Goal: Information Seeking & Learning: Learn about a topic

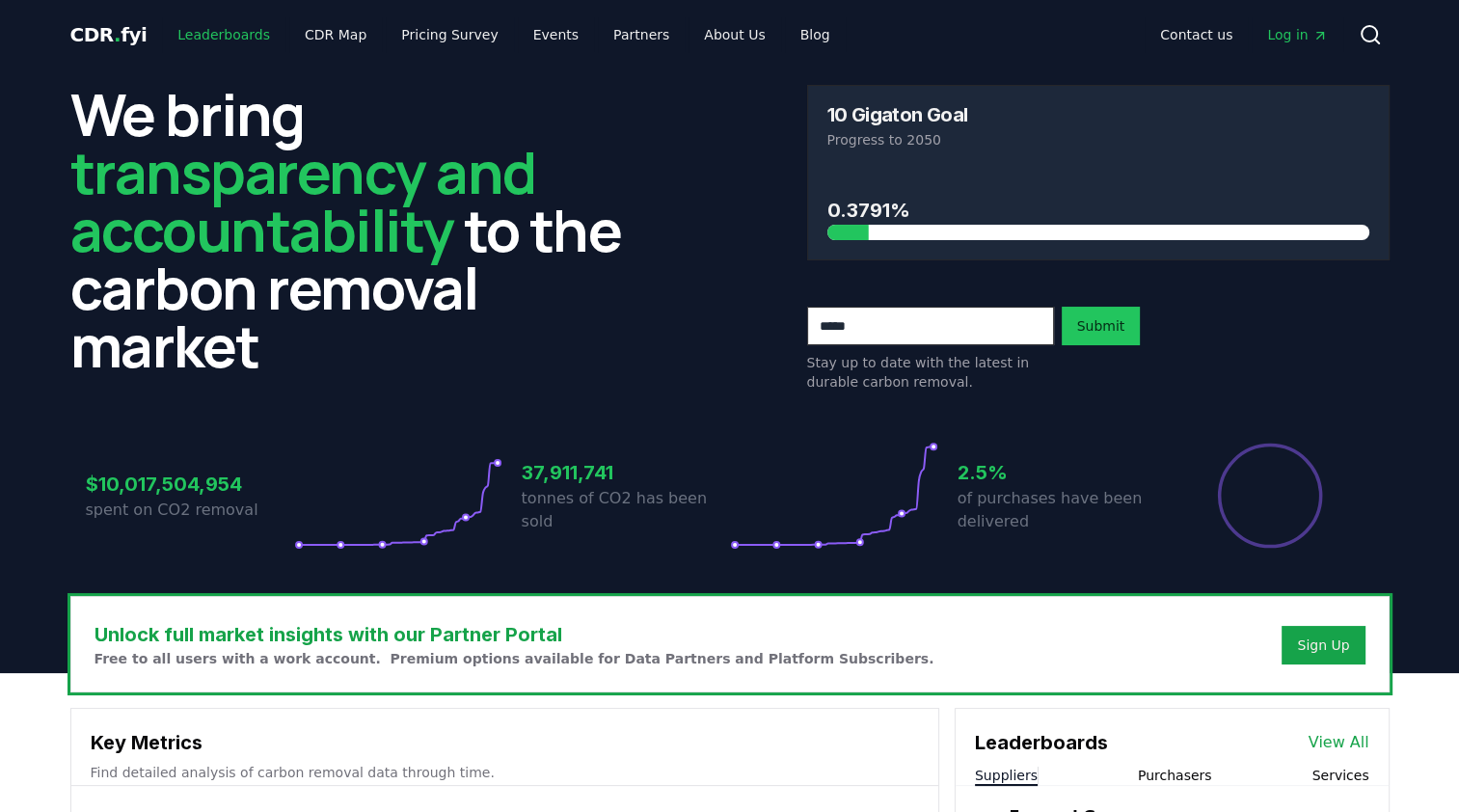
click at [229, 32] on link "Leaderboards" at bounding box center [223, 34] width 123 height 35
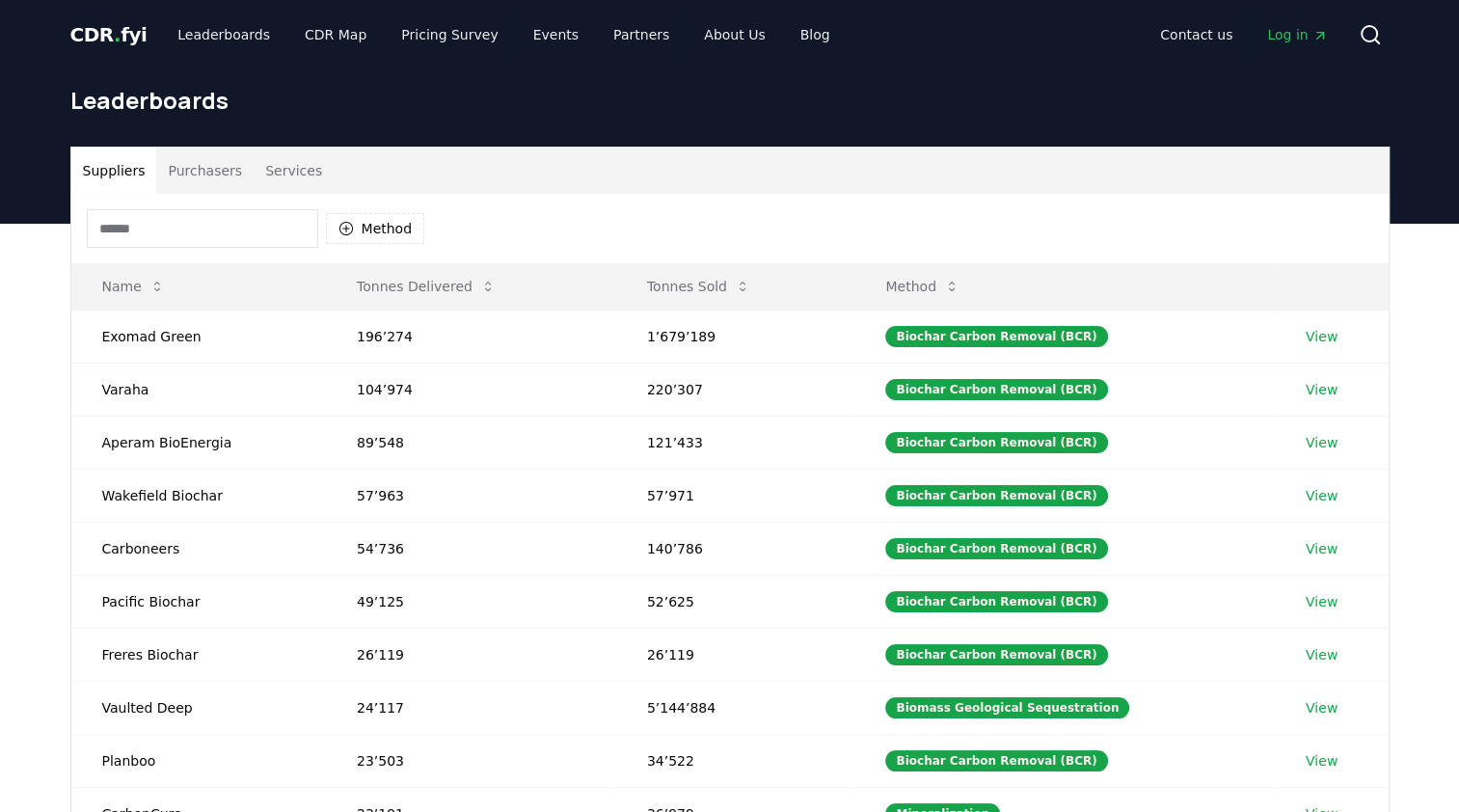
click at [196, 168] on button "Purchasers" at bounding box center [204, 171] width 97 height 46
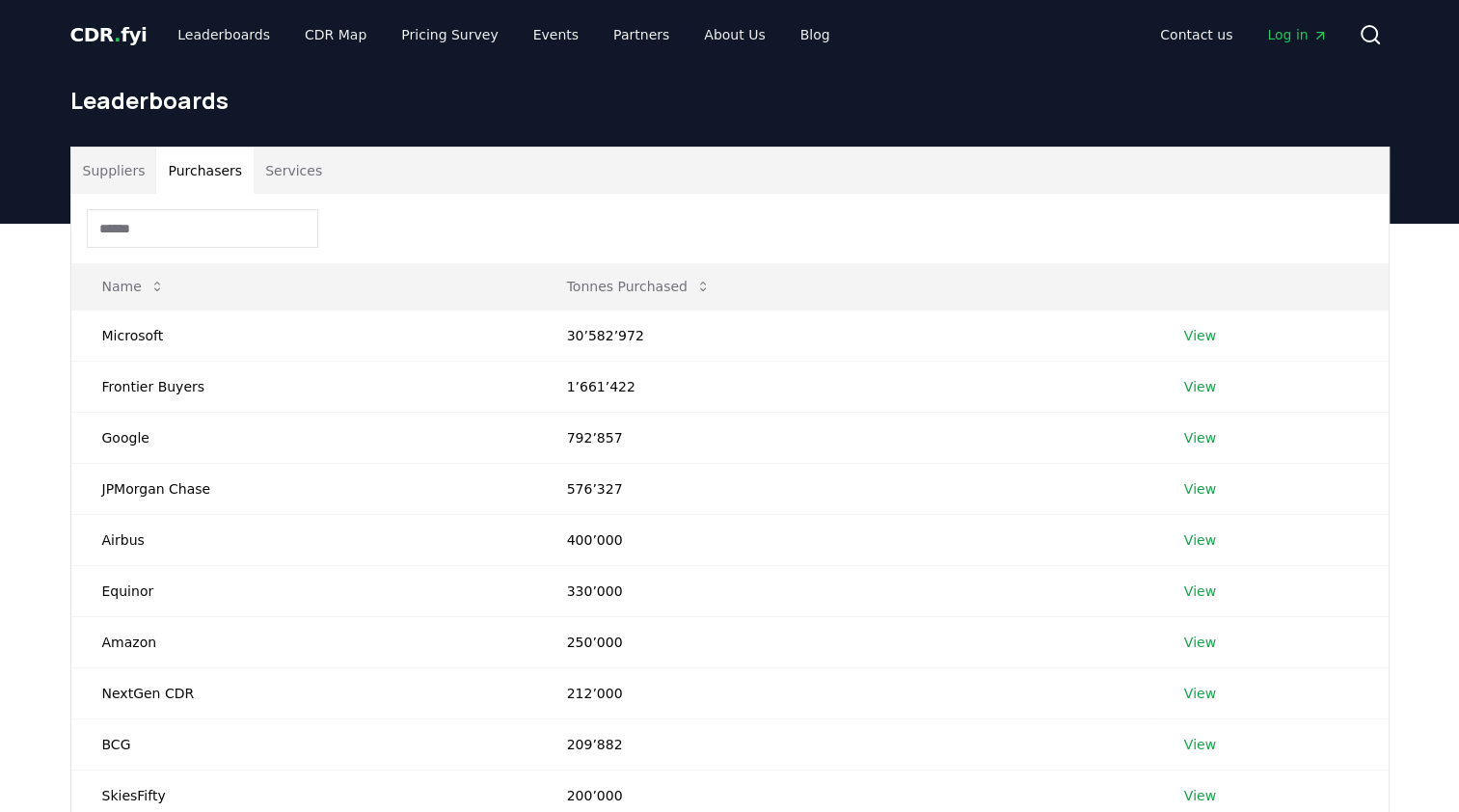
click at [114, 30] on span "." at bounding box center [117, 34] width 7 height 23
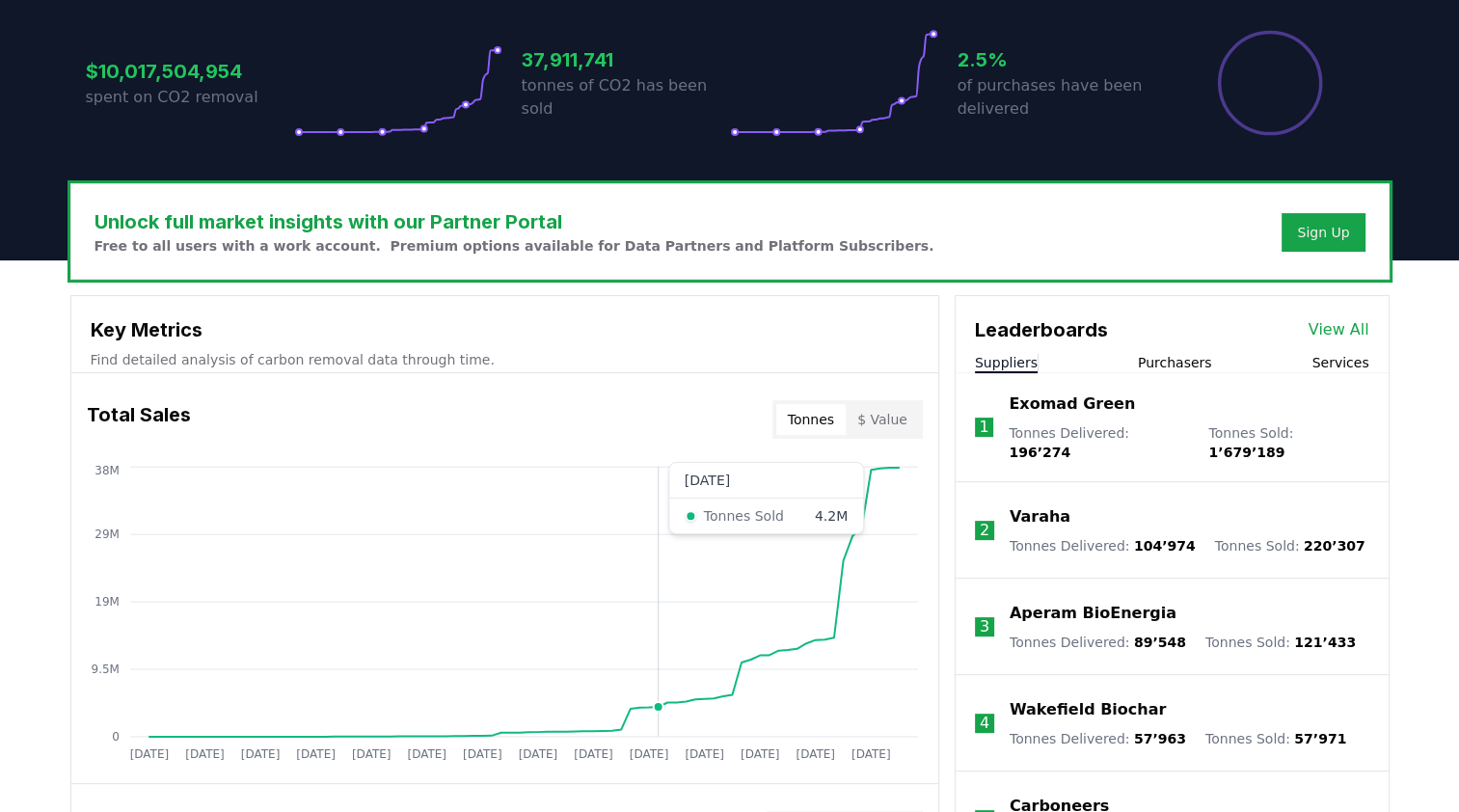
scroll to position [414, 0]
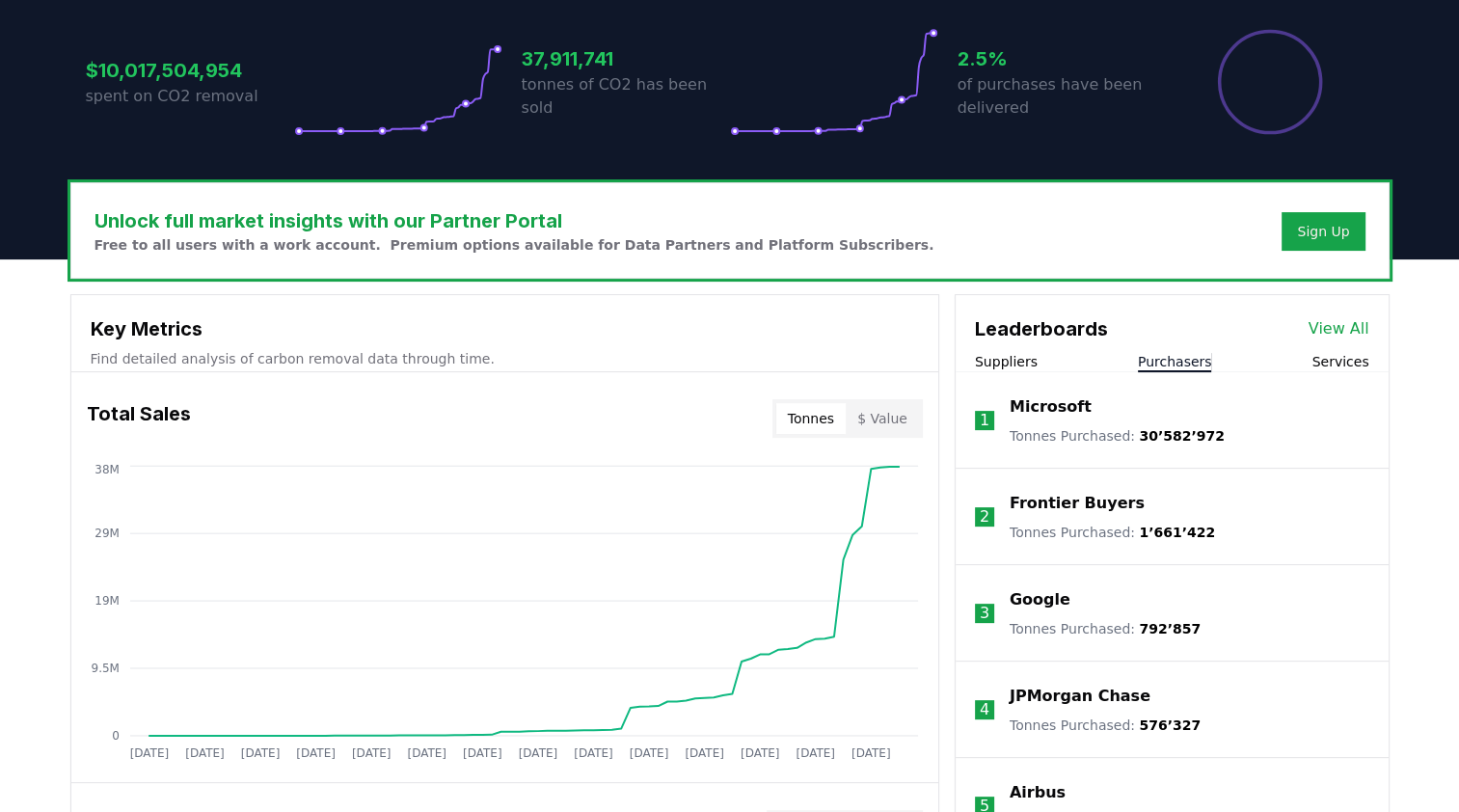
click at [1150, 357] on button "Purchasers" at bounding box center [1175, 361] width 74 height 19
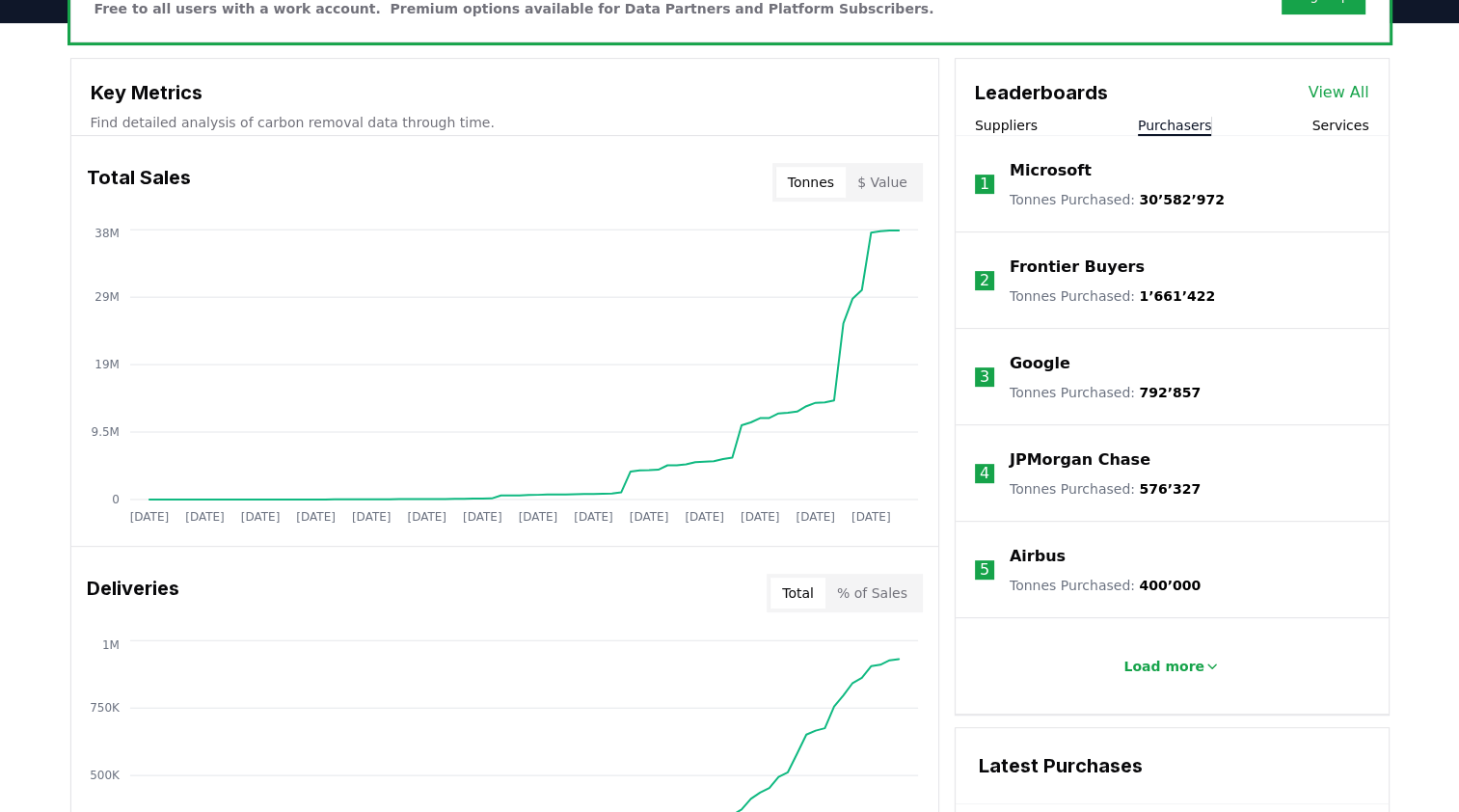
scroll to position [649, 0]
click at [1189, 652] on button "Load more" at bounding box center [1171, 667] width 127 height 39
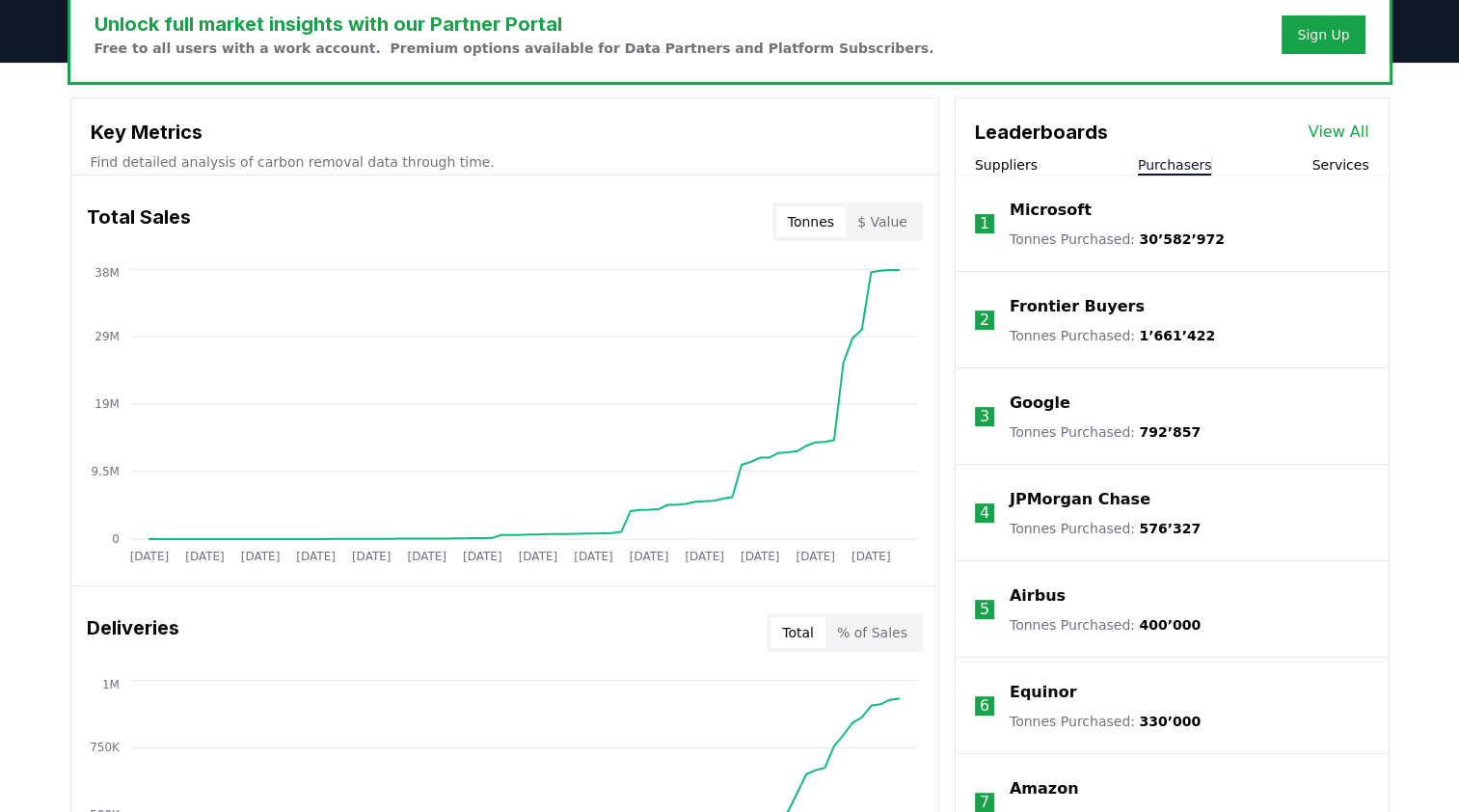
scroll to position [608, 0]
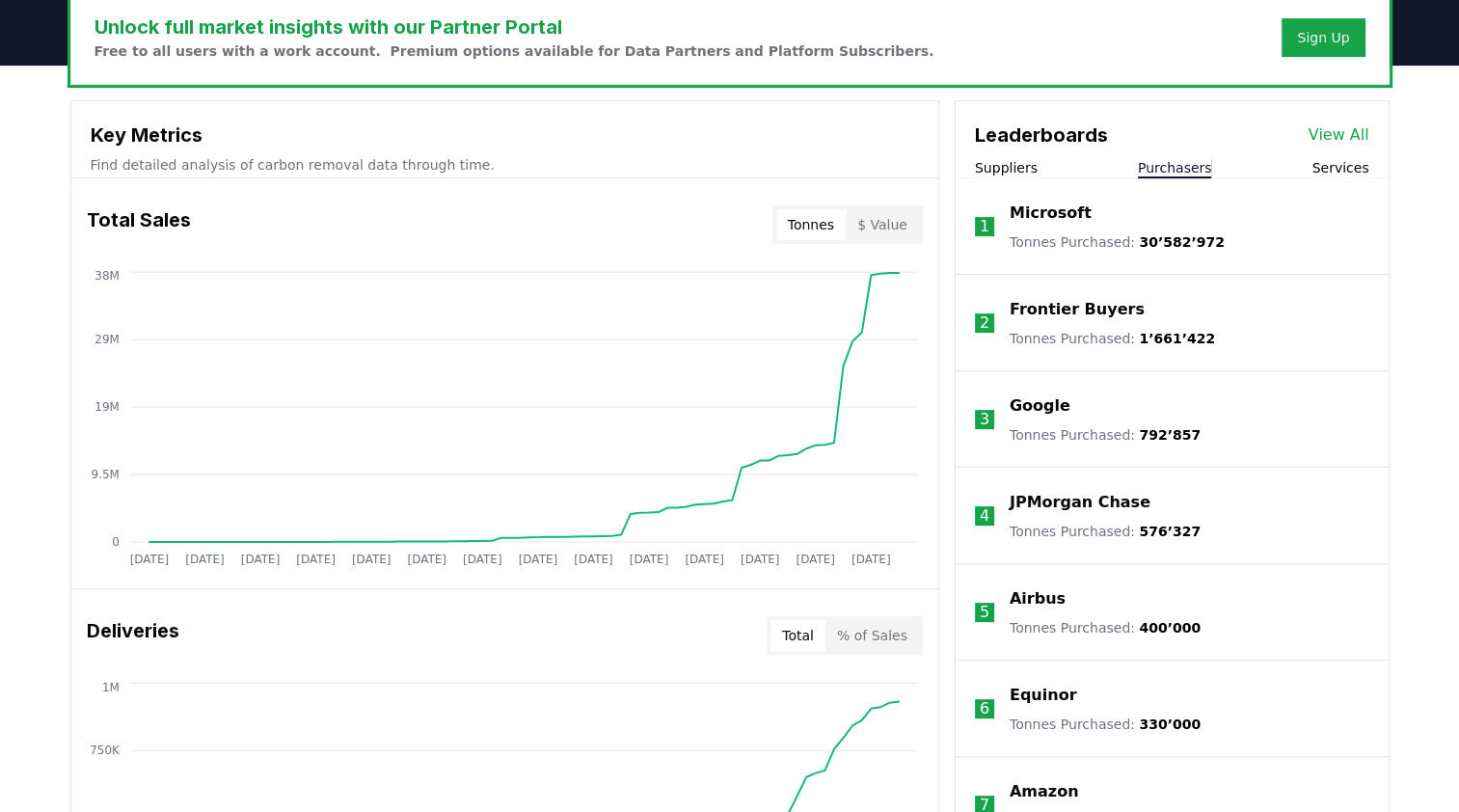
click at [980, 130] on h3 "Leaderboards" at bounding box center [1041, 135] width 133 height 29
drag, startPoint x: 1128, startPoint y: 240, endPoint x: 1214, endPoint y: 235, distance: 86.9
click at [1214, 235] on li "1 Microsoft Tonnes Purchased : 30’582’972" at bounding box center [1172, 226] width 433 height 96
drag, startPoint x: 1214, startPoint y: 235, endPoint x: 1335, endPoint y: 249, distance: 121.3
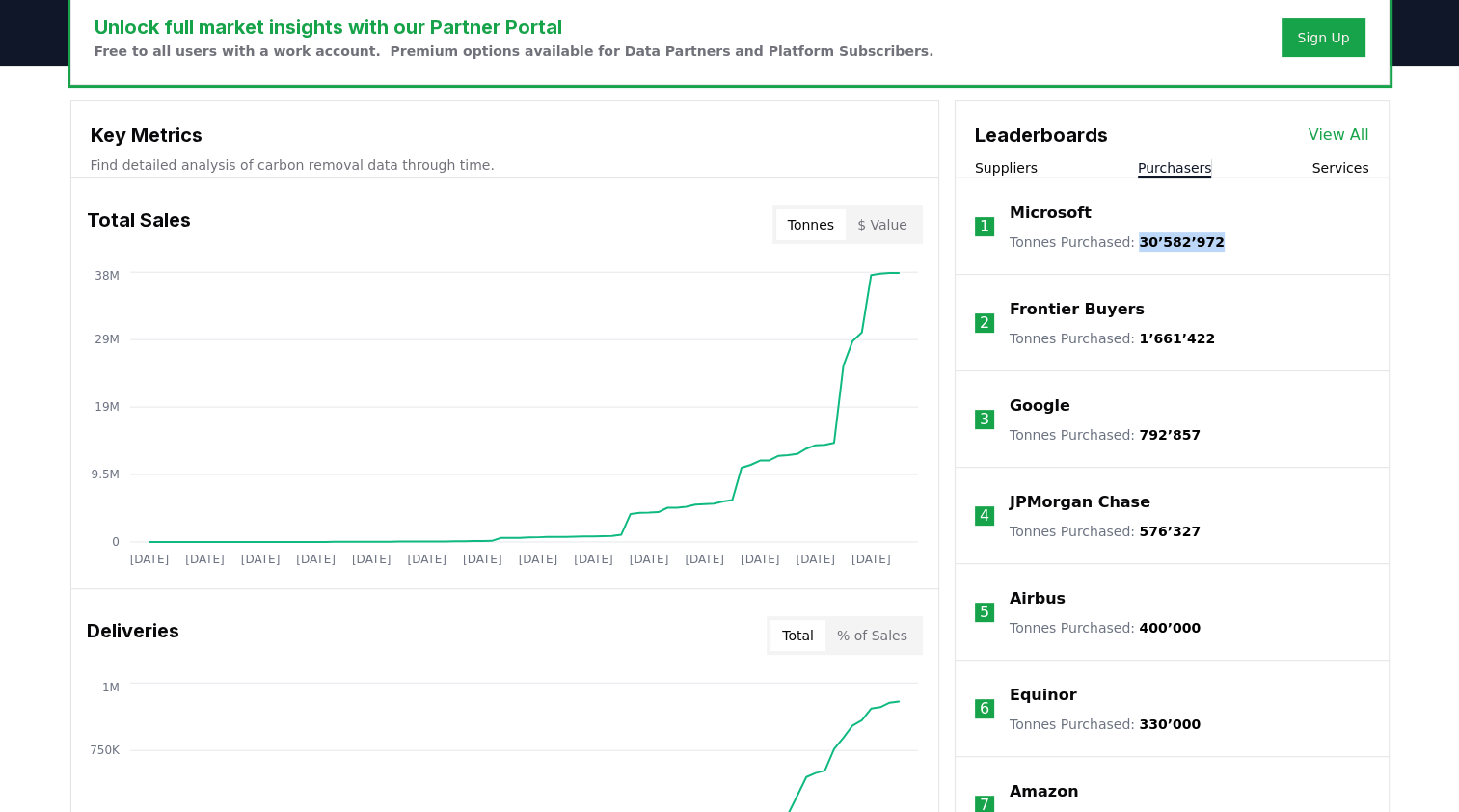
click at [1335, 249] on li "1 Microsoft Tonnes Purchased : 30’582’972" at bounding box center [1172, 226] width 433 height 96
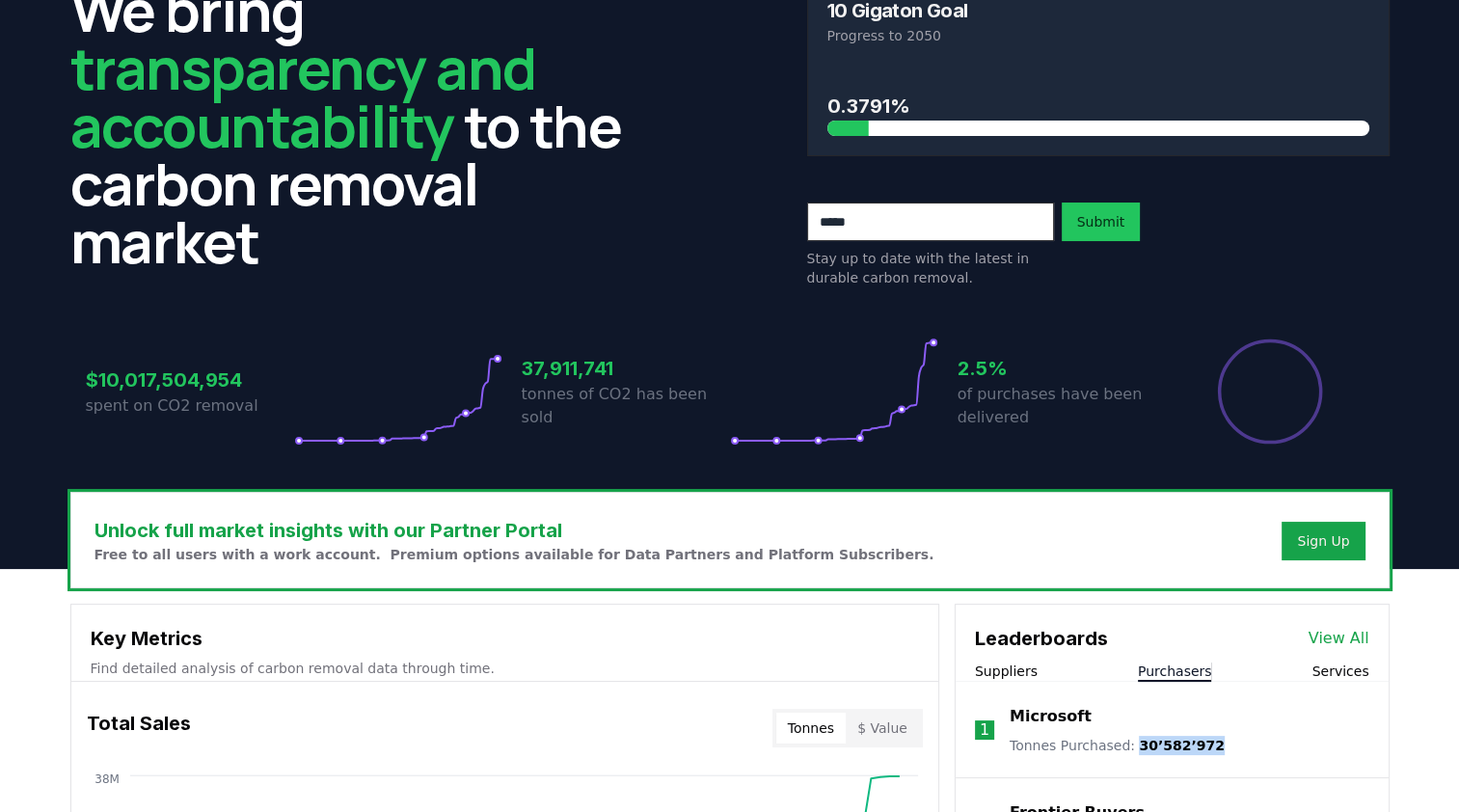
scroll to position [0, 0]
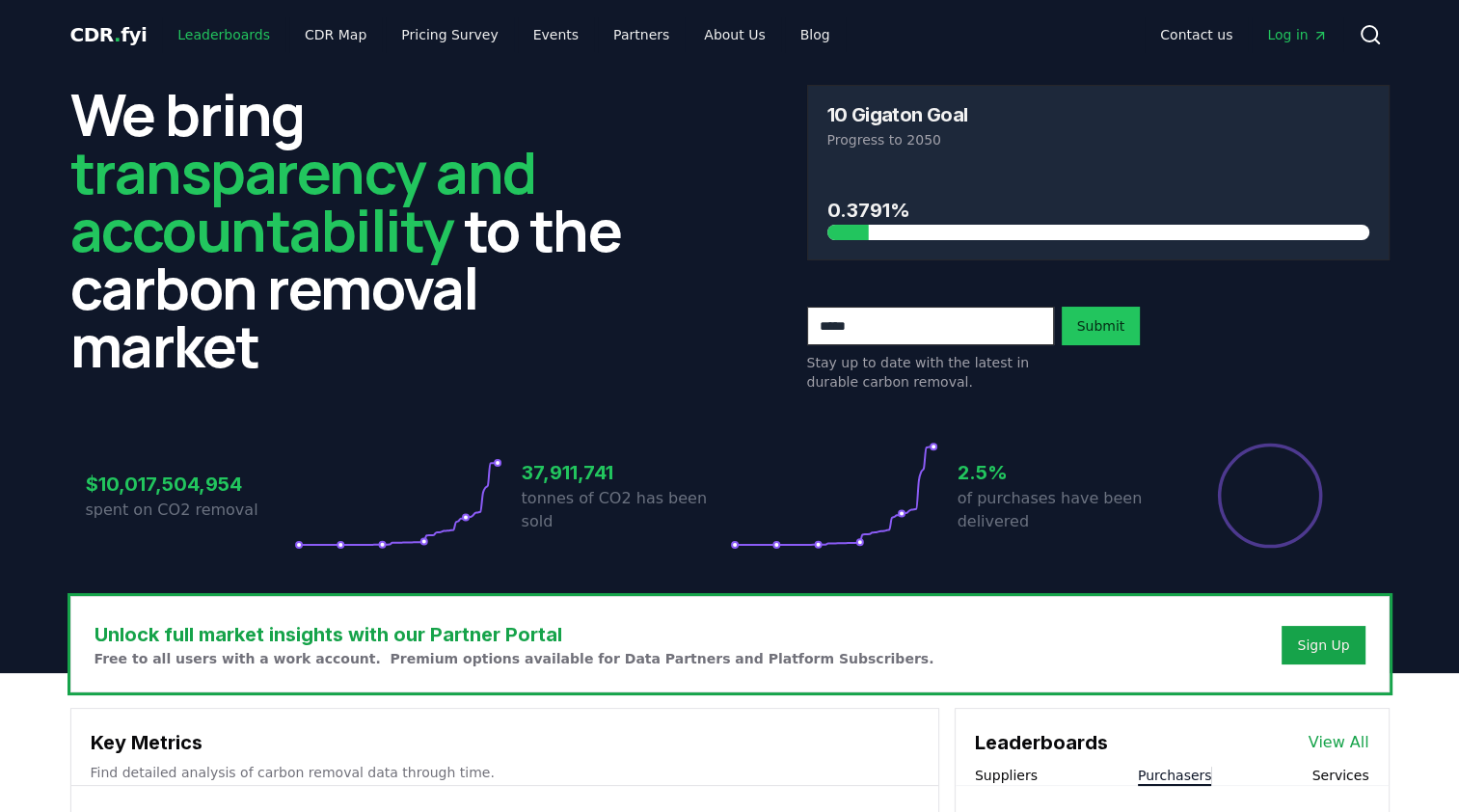
click at [215, 39] on link "Leaderboards" at bounding box center [223, 34] width 123 height 35
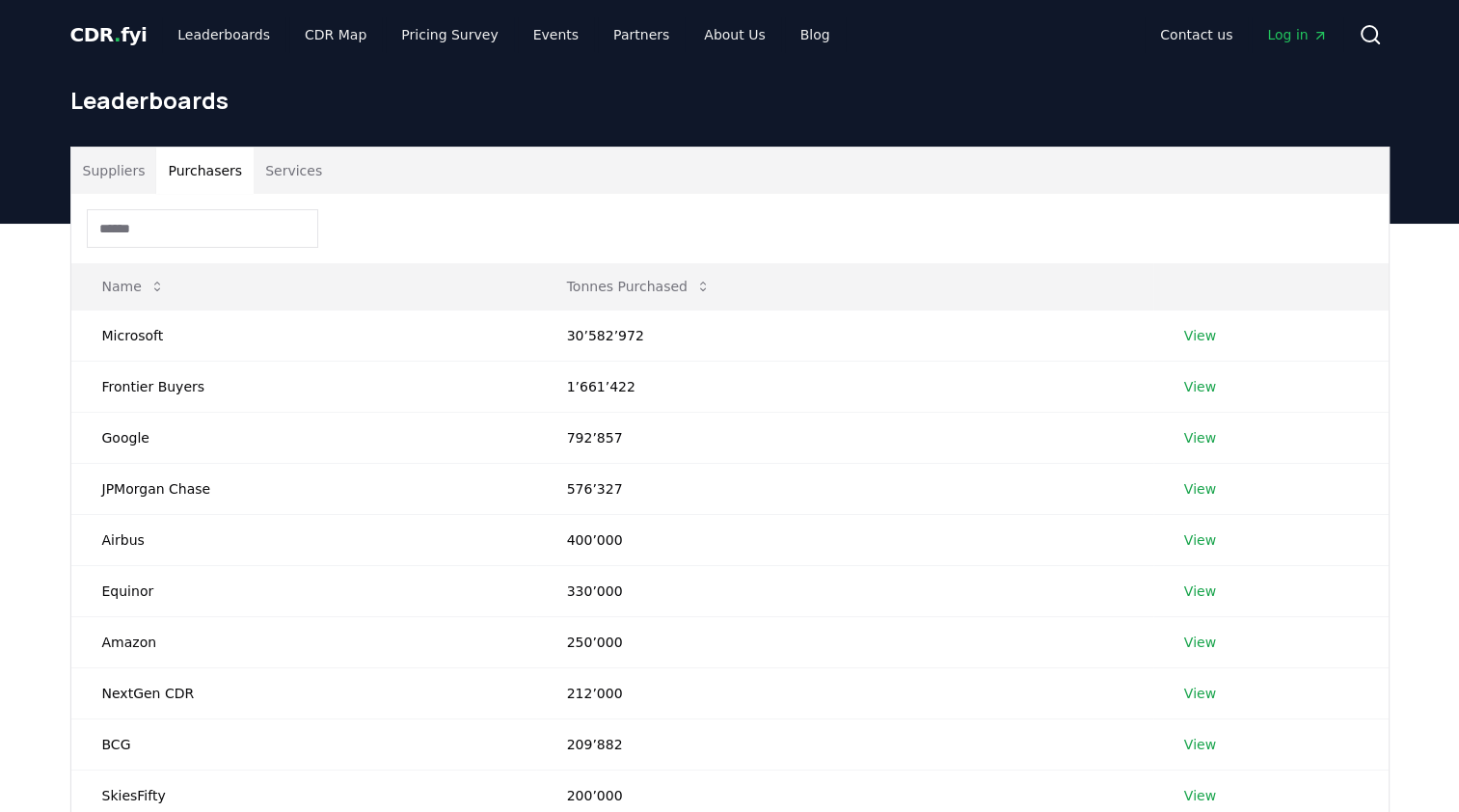
click at [187, 187] on button "Purchasers" at bounding box center [204, 171] width 97 height 46
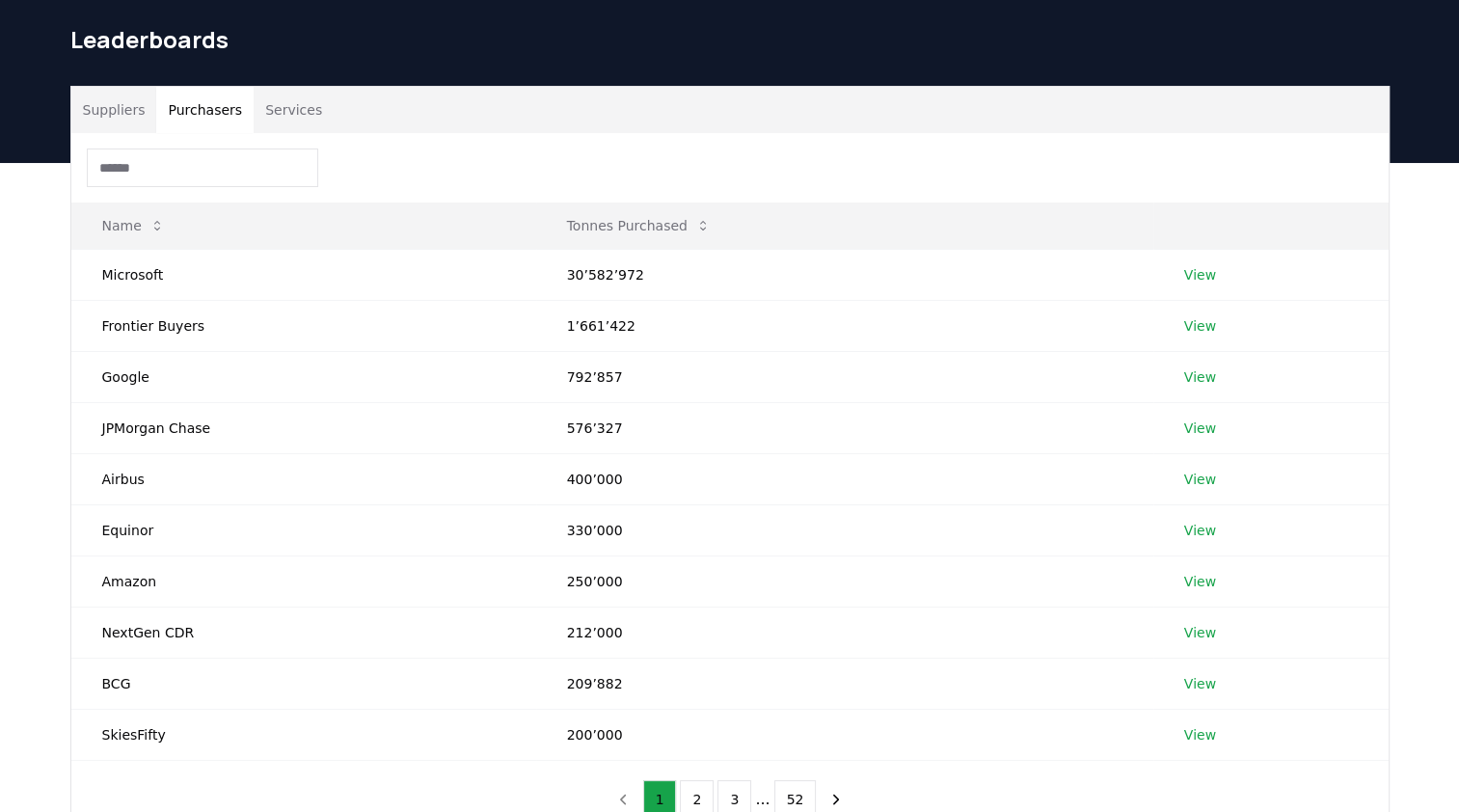
scroll to position [81, 0]
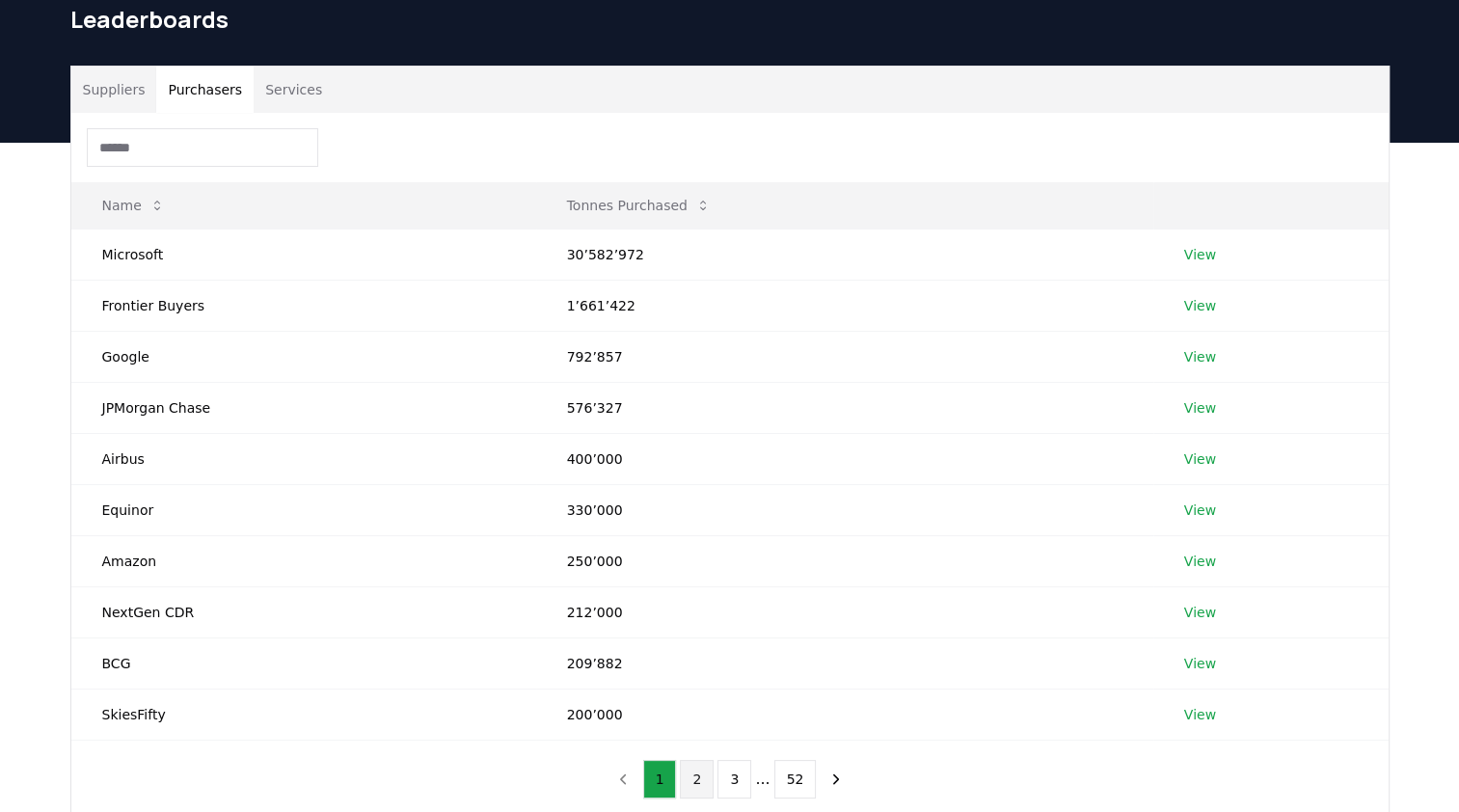
click at [690, 762] on button "2" at bounding box center [697, 779] width 34 height 39
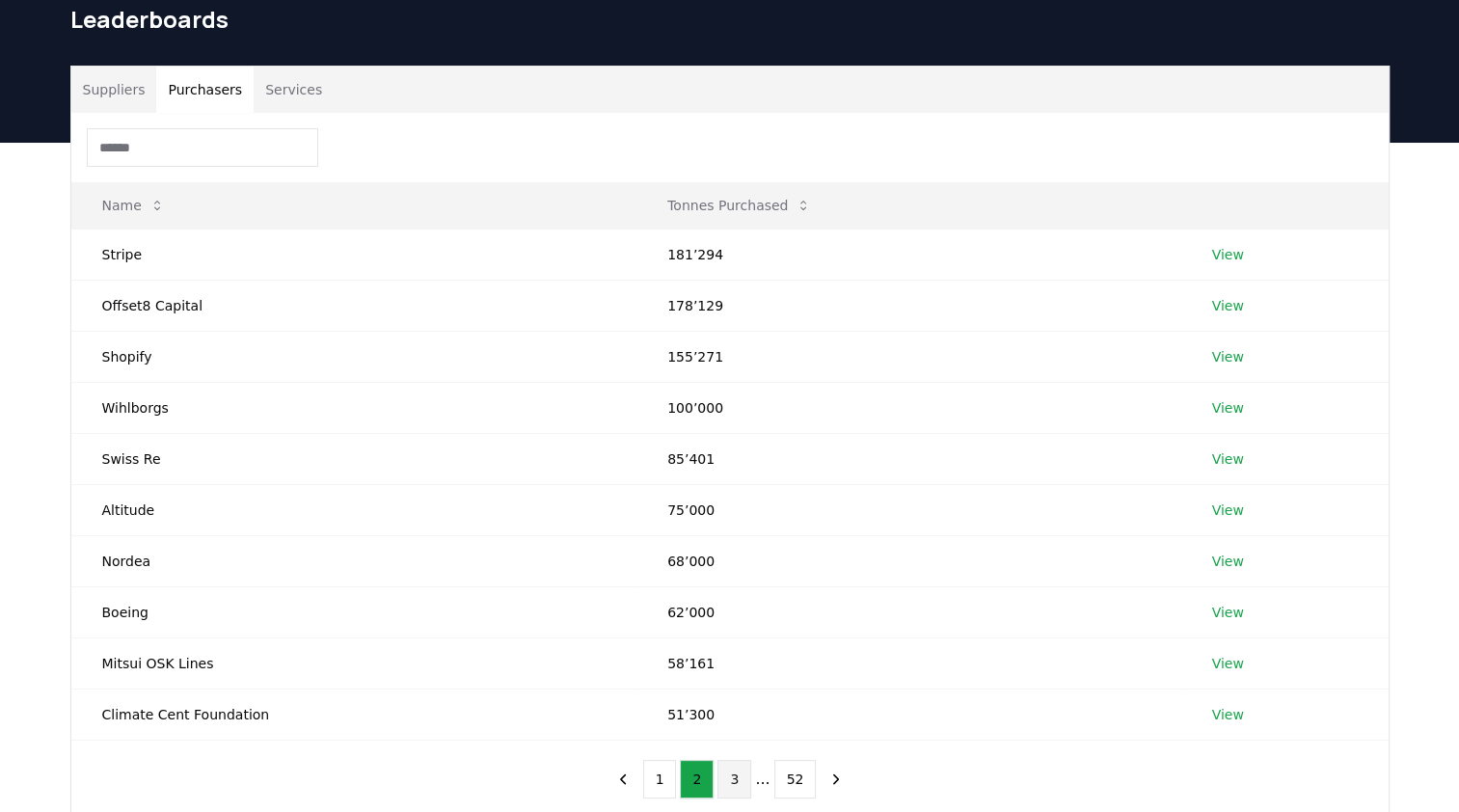
click at [726, 776] on button "3" at bounding box center [735, 779] width 34 height 39
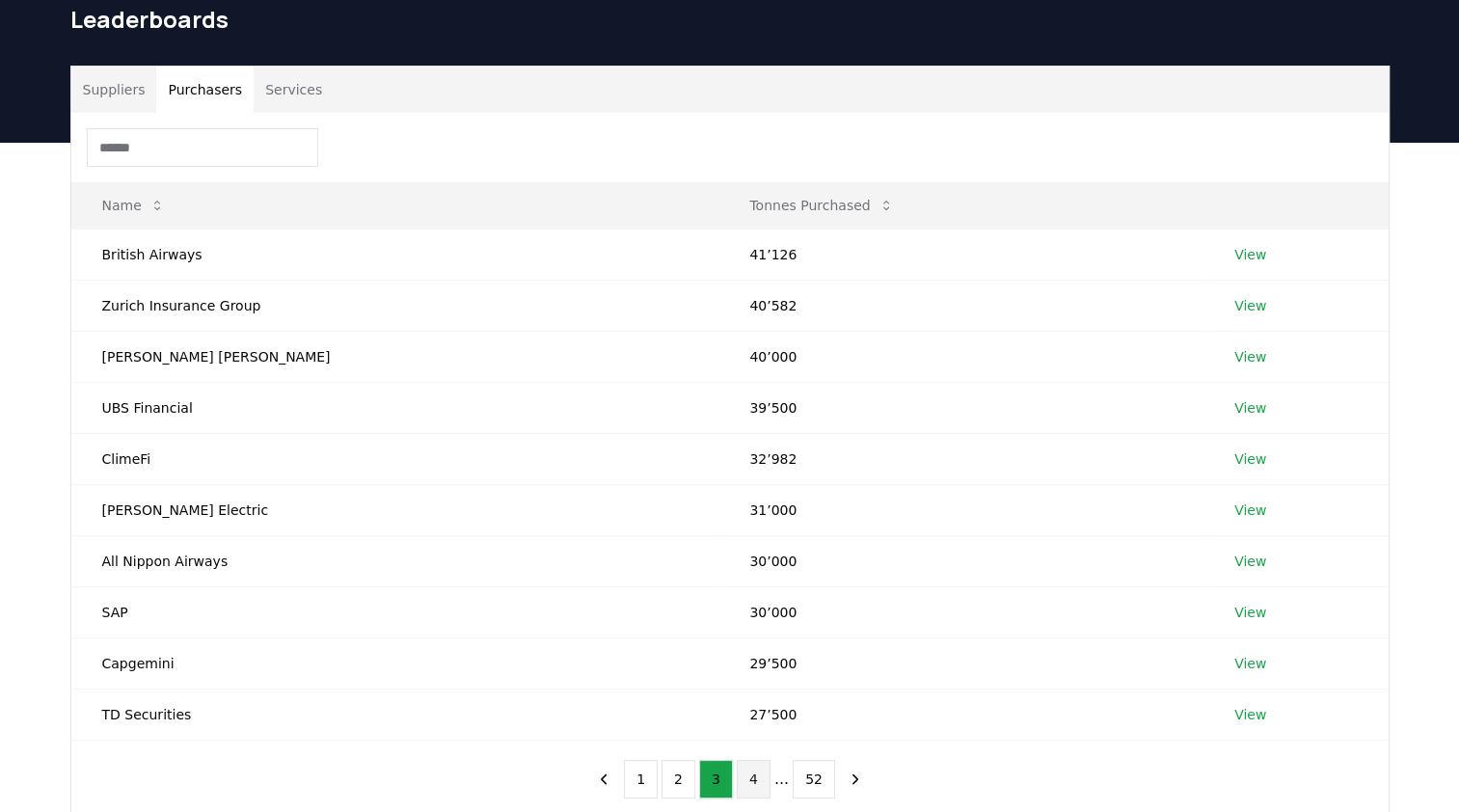
click at [747, 773] on button "4" at bounding box center [754, 779] width 34 height 39
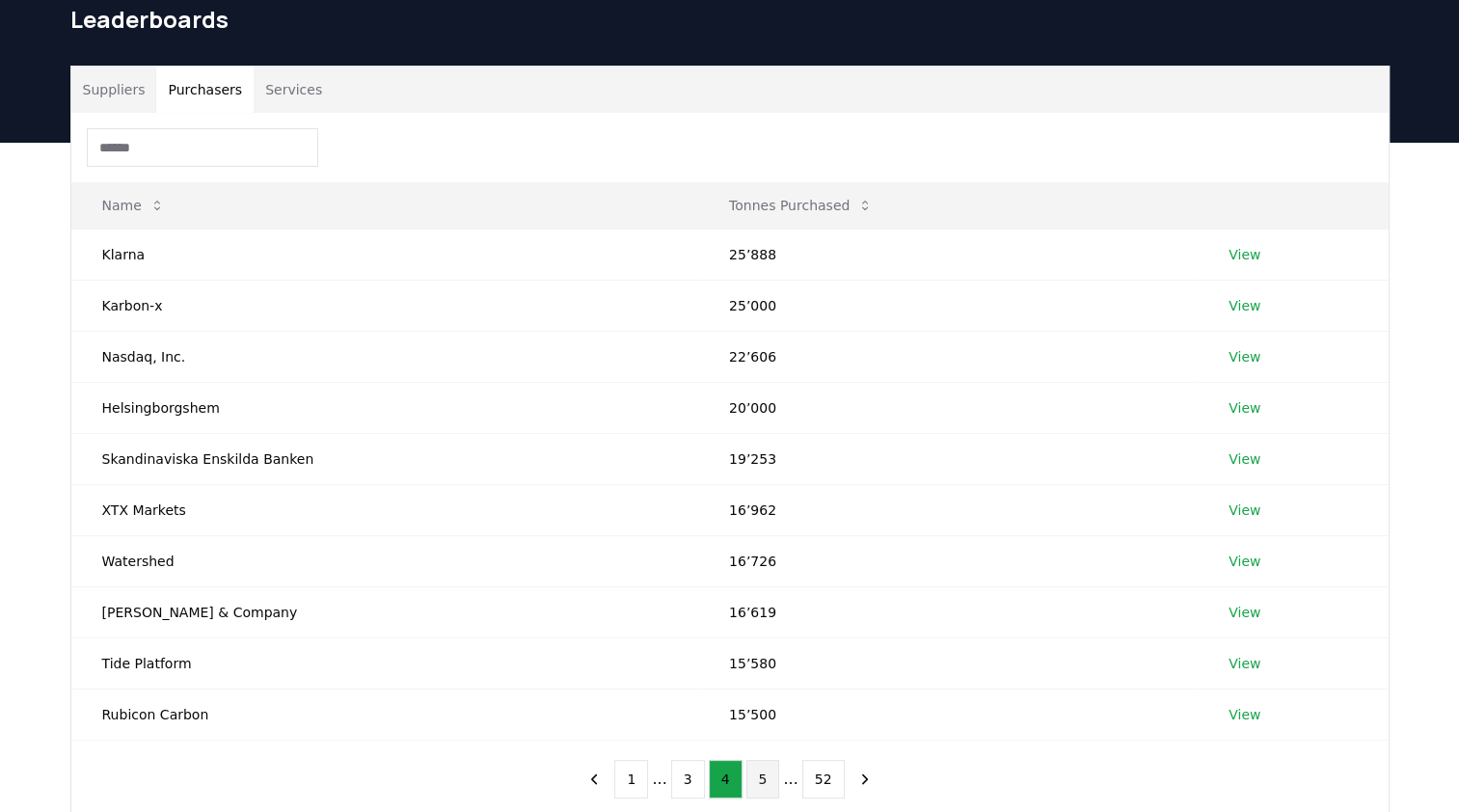
click at [764, 772] on button "5" at bounding box center [764, 779] width 34 height 39
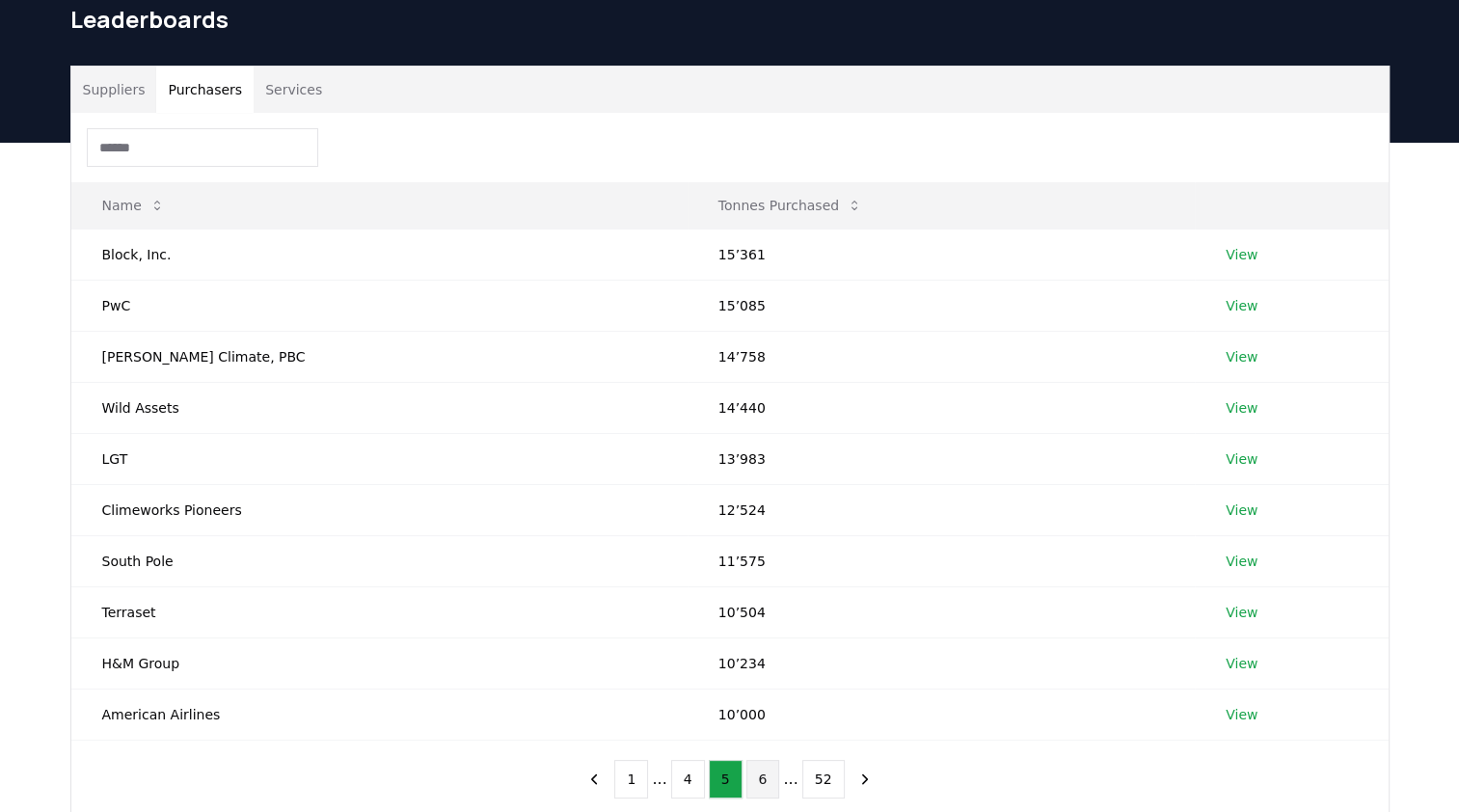
click at [757, 780] on button "6" at bounding box center [764, 779] width 34 height 39
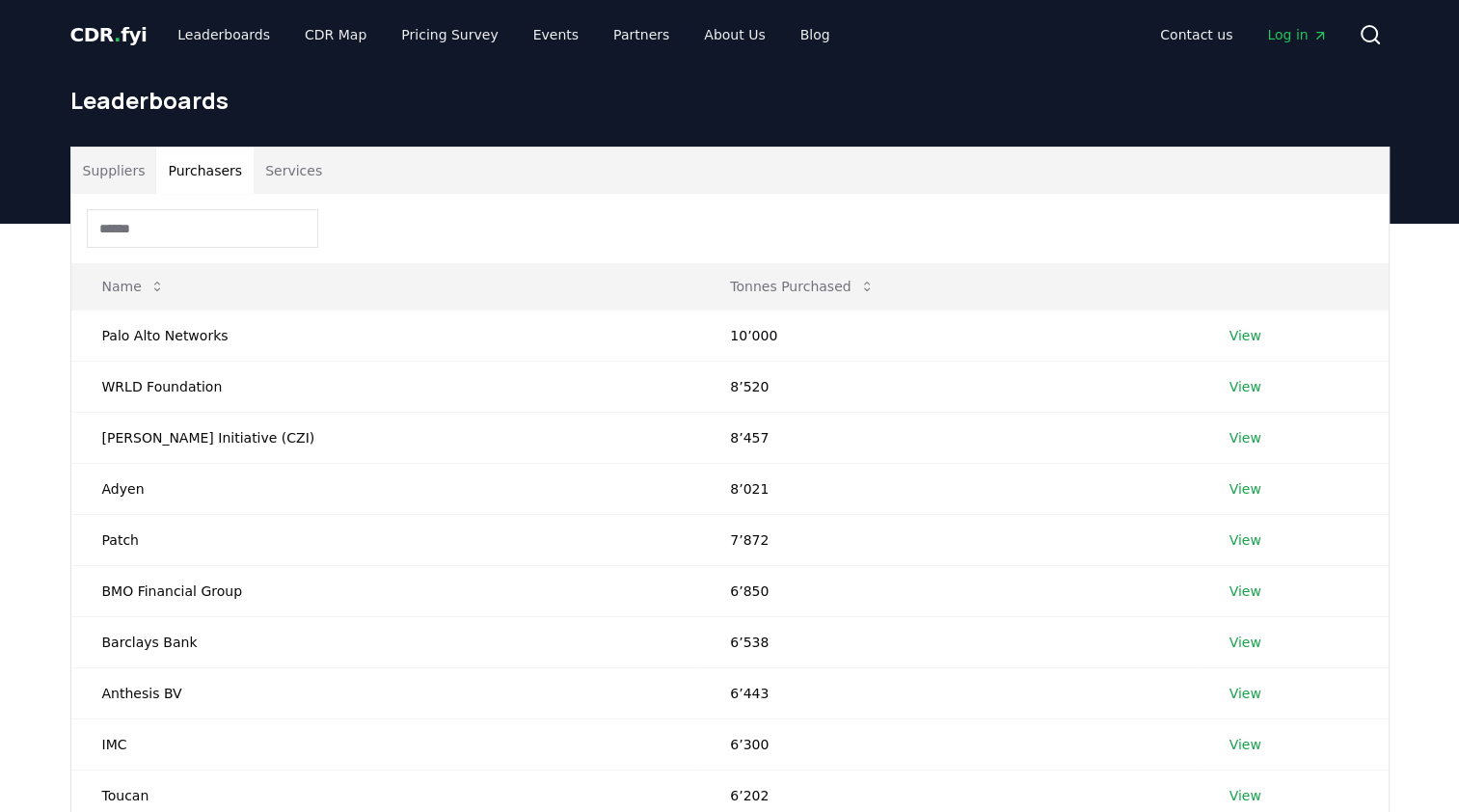
scroll to position [532, 0]
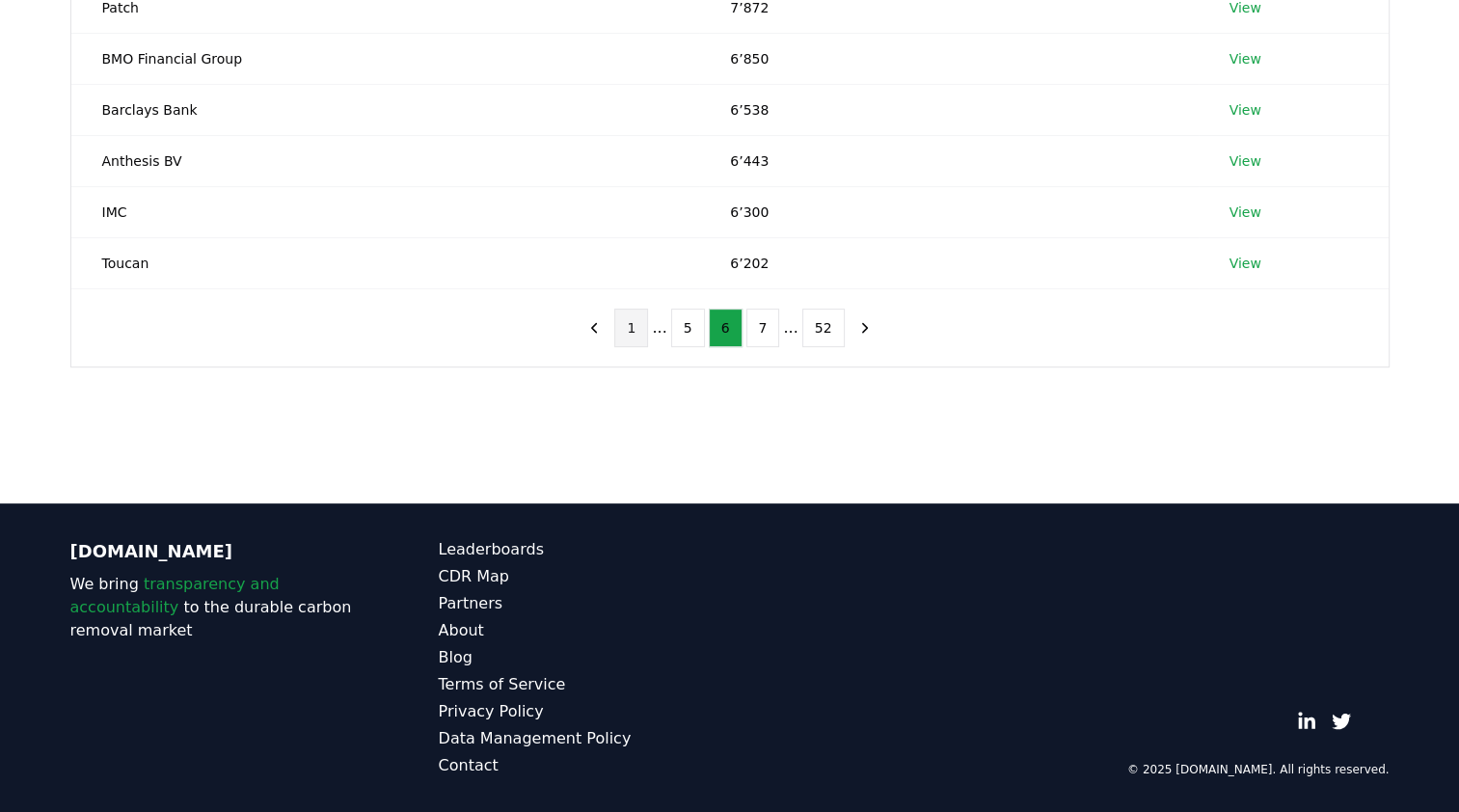
click at [632, 335] on button "1" at bounding box center [631, 328] width 34 height 39
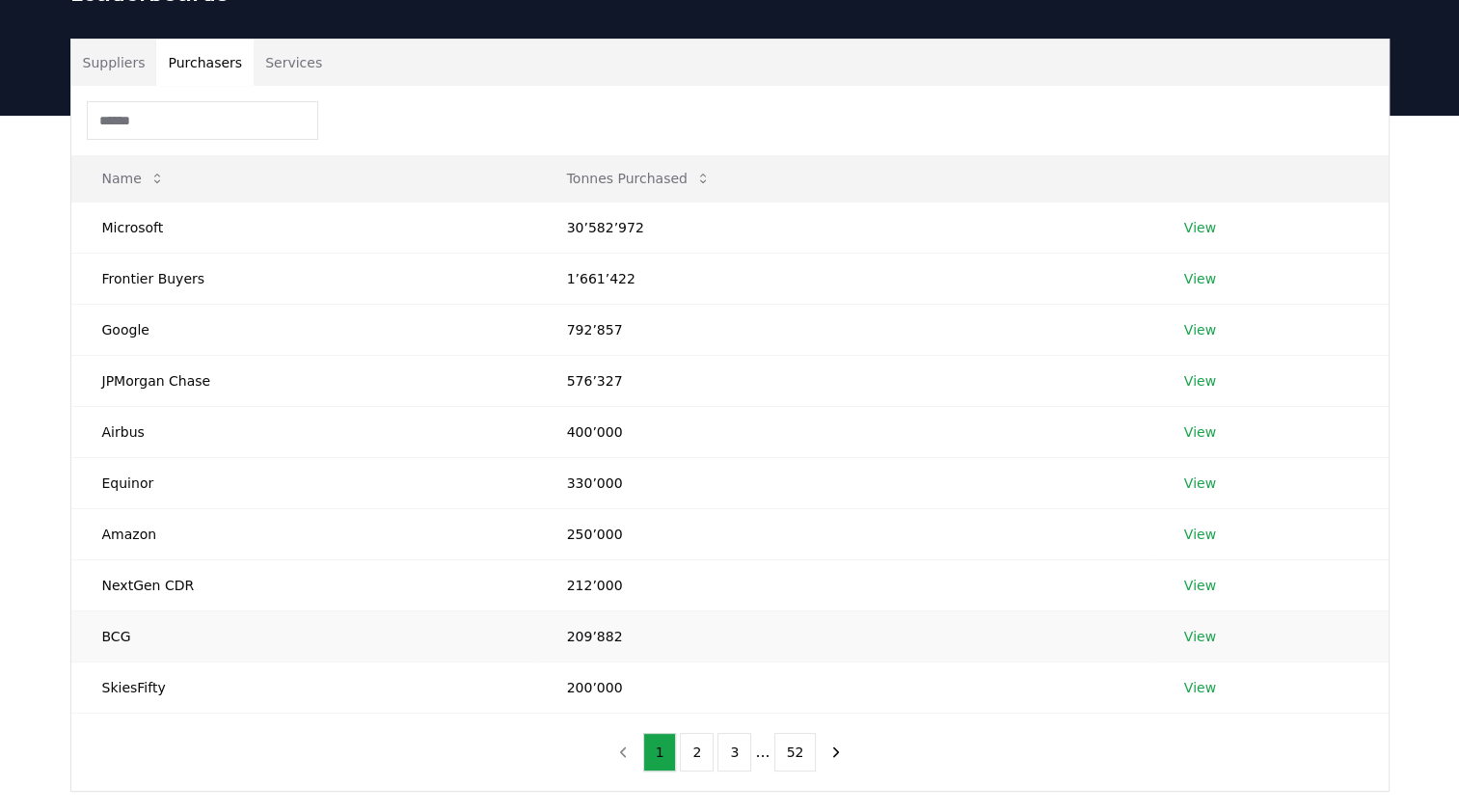
scroll to position [108, 0]
click at [587, 219] on td "30’582’972" at bounding box center [844, 227] width 617 height 51
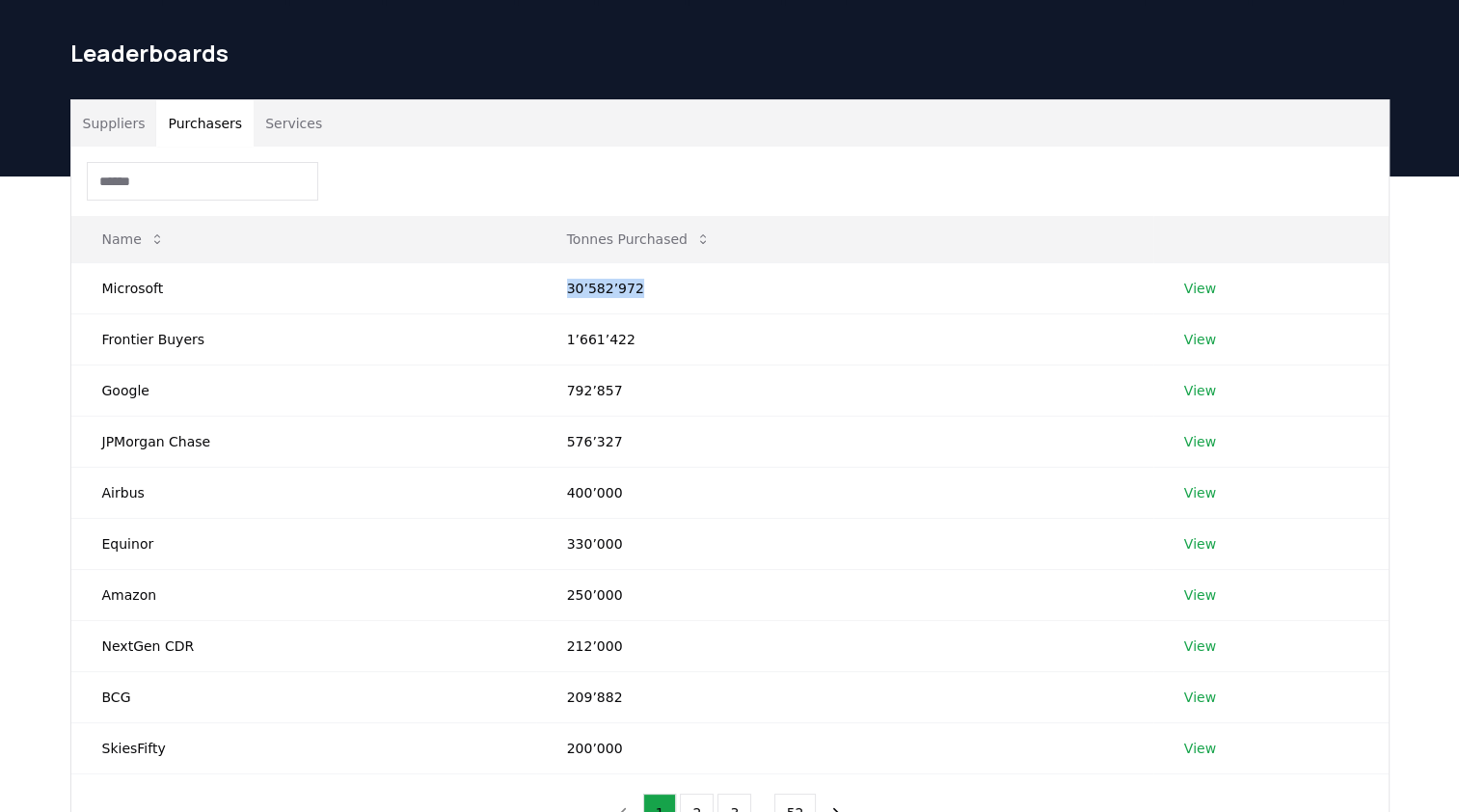
scroll to position [0, 0]
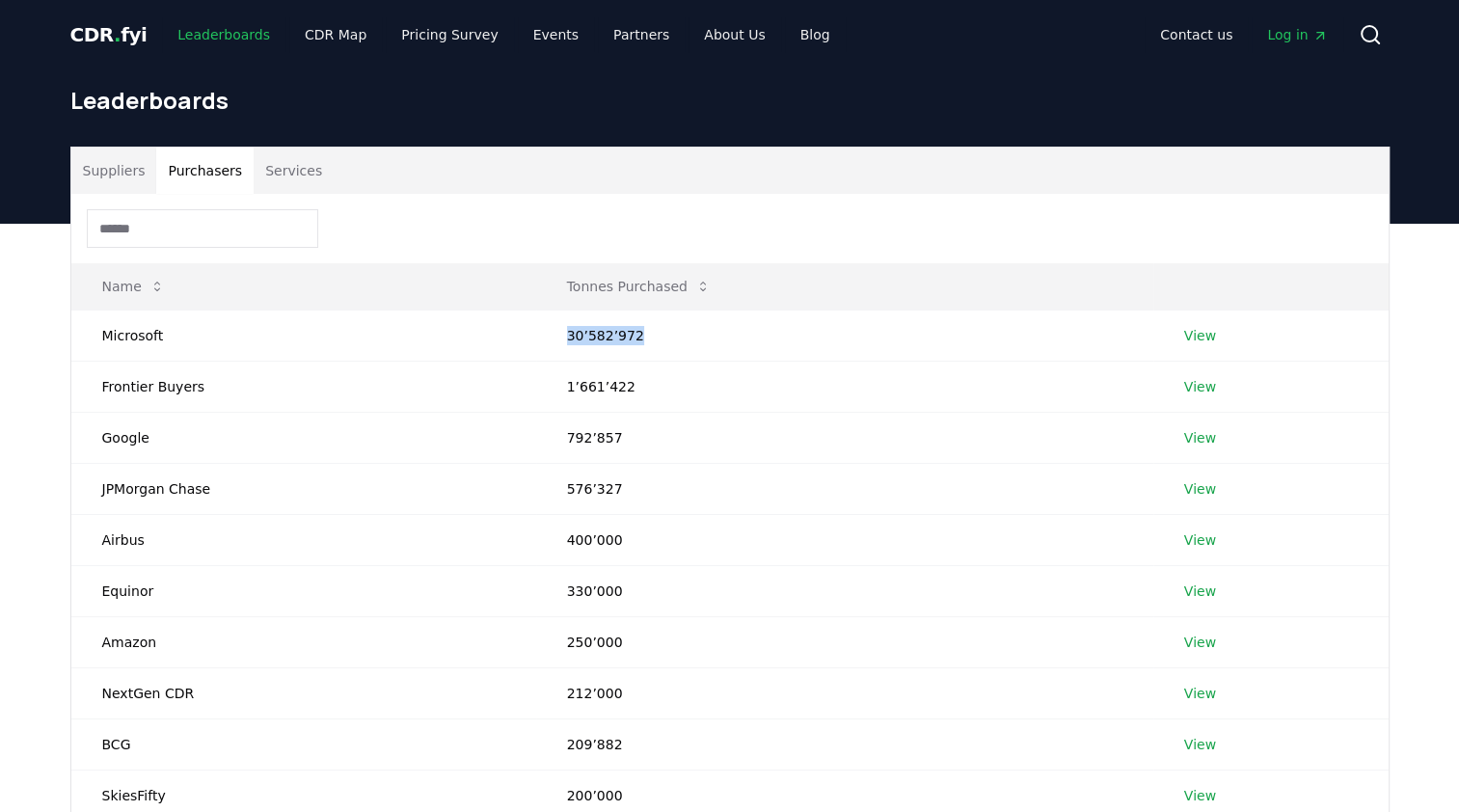
click at [204, 22] on link "Leaderboards" at bounding box center [223, 34] width 123 height 35
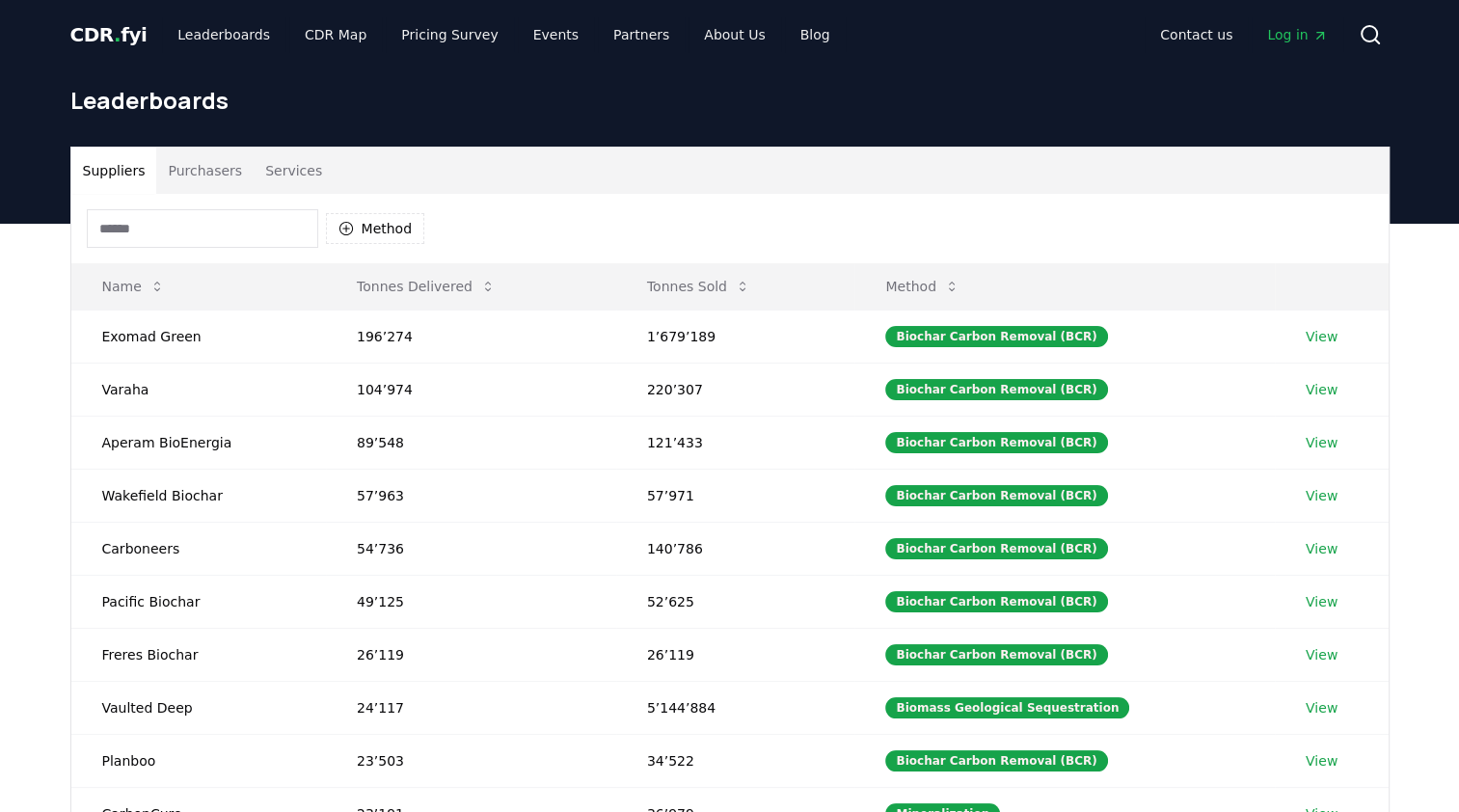
click at [106, 173] on button "Suppliers" at bounding box center [114, 171] width 86 height 46
click at [105, 29] on span "CDR . fyi" at bounding box center [108, 34] width 77 height 23
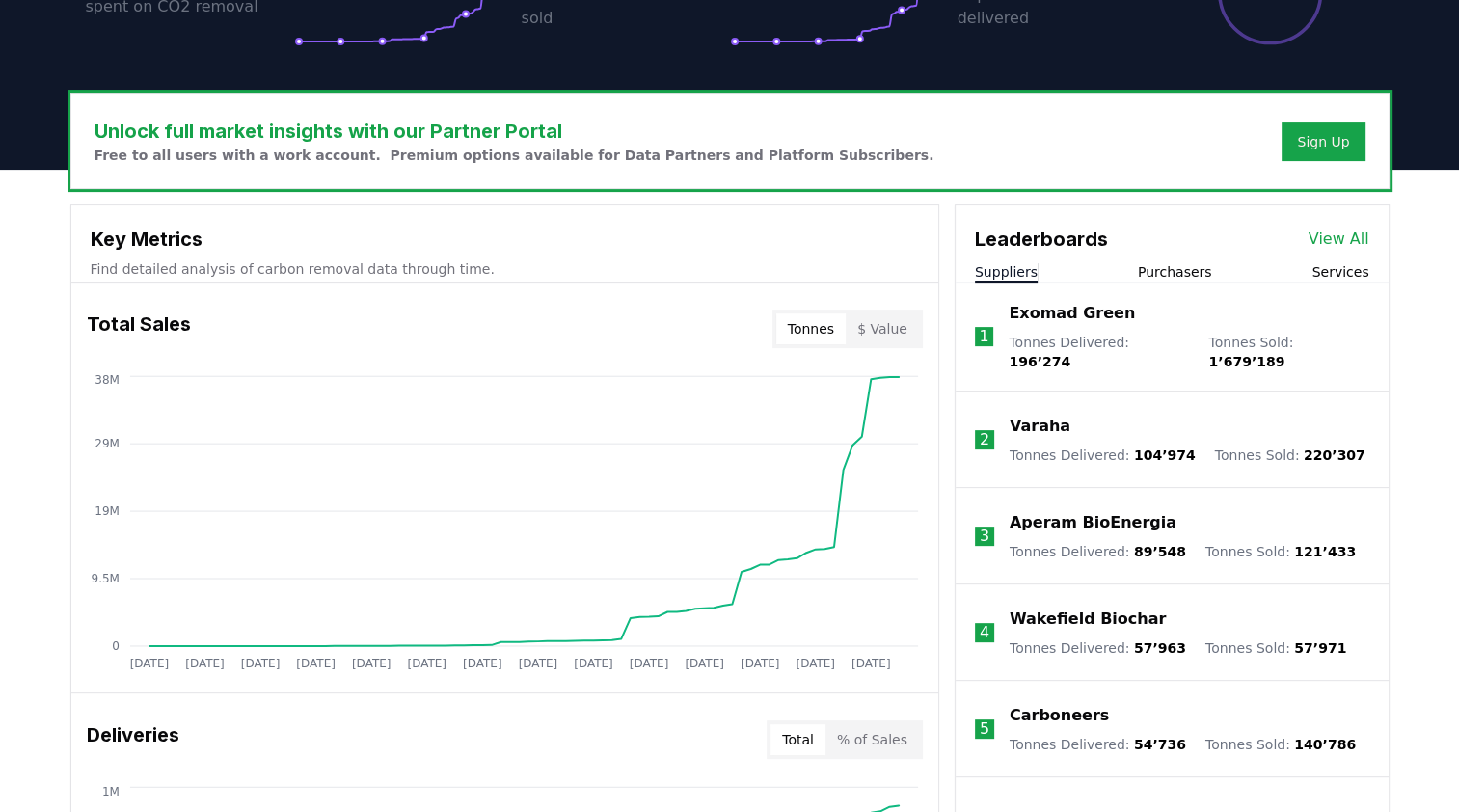
scroll to position [493, 0]
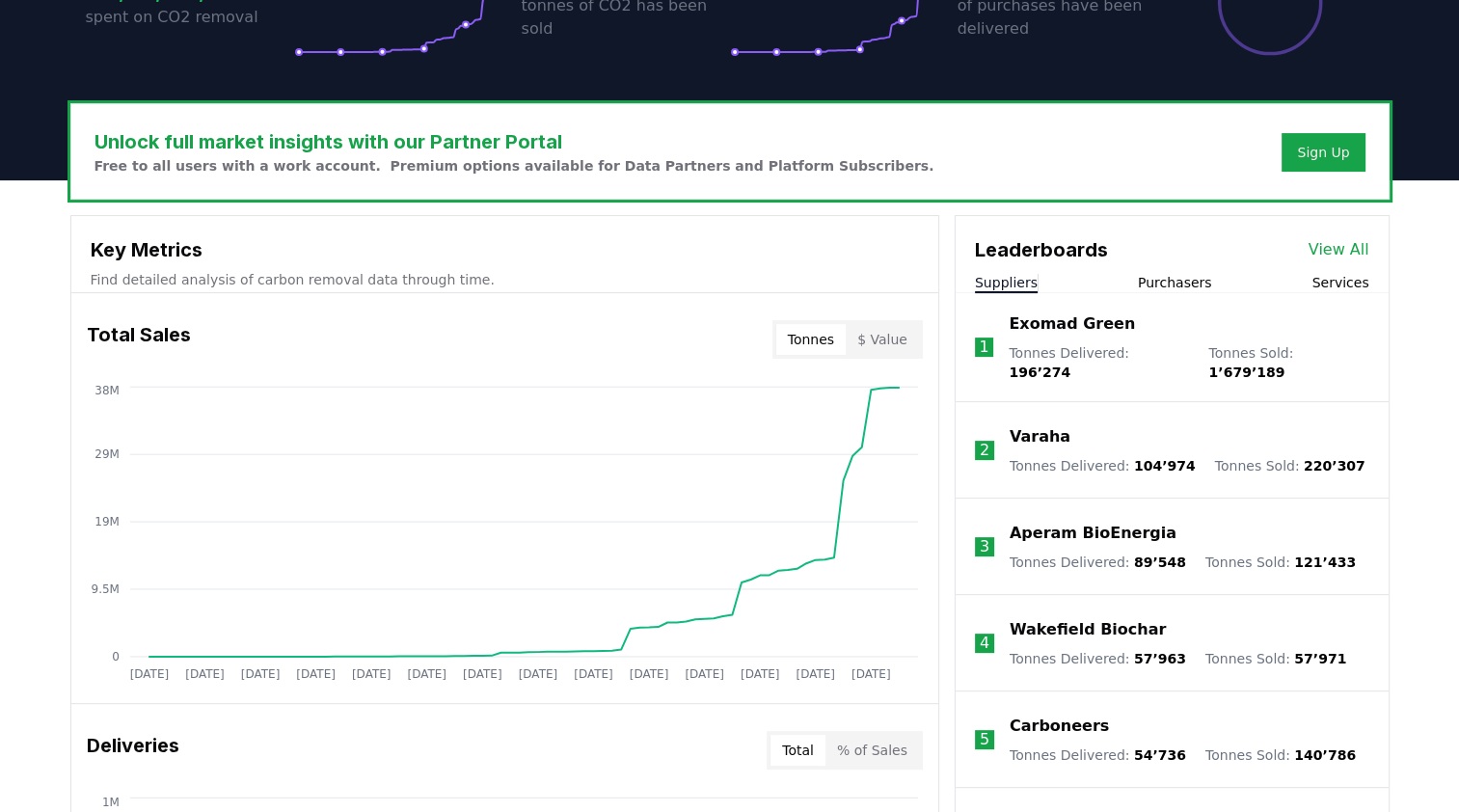
click at [1328, 271] on div "Leaderboards View All Suppliers Purchasers Services" at bounding box center [1172, 254] width 433 height 77
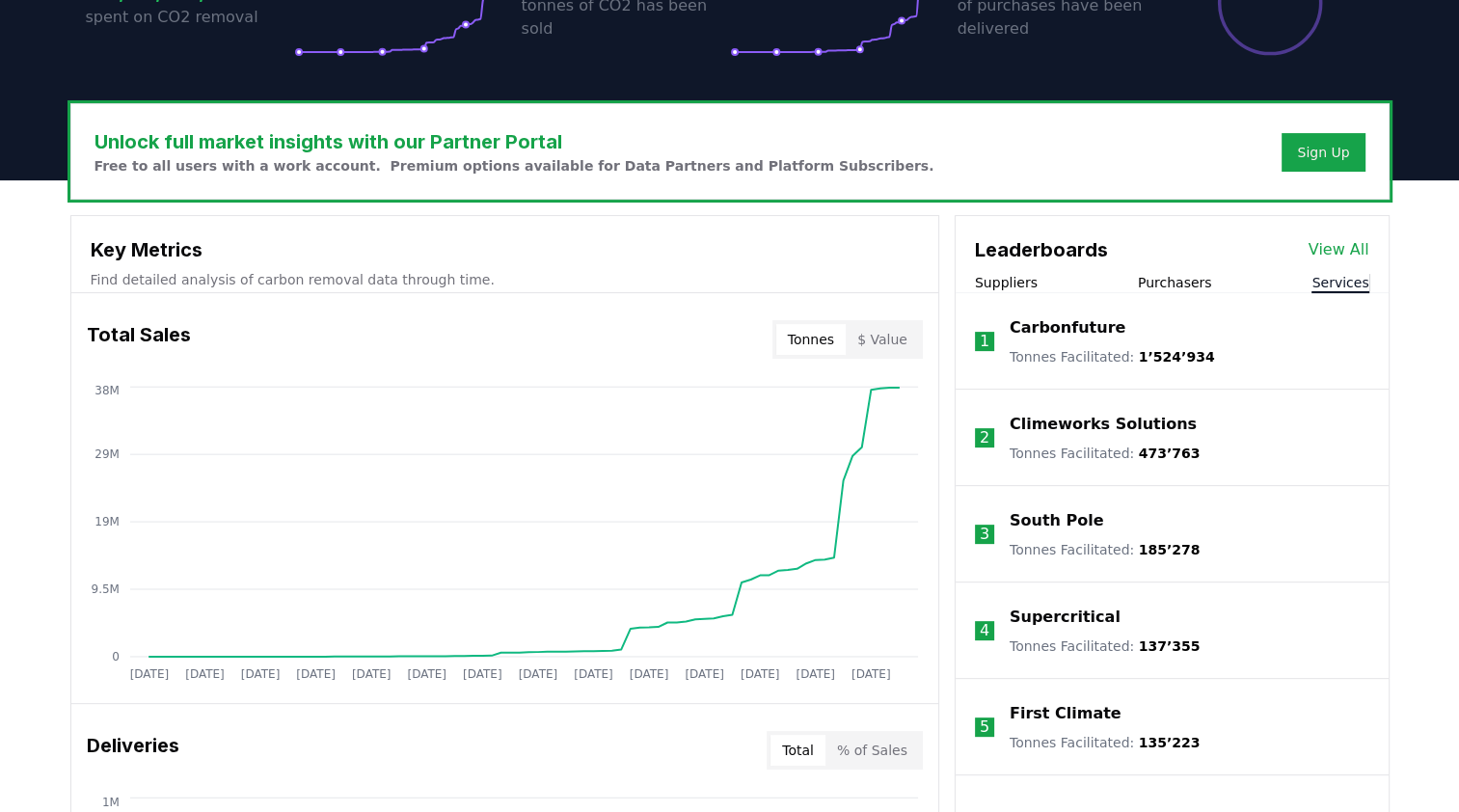
click at [1324, 284] on button "Services" at bounding box center [1340, 282] width 57 height 19
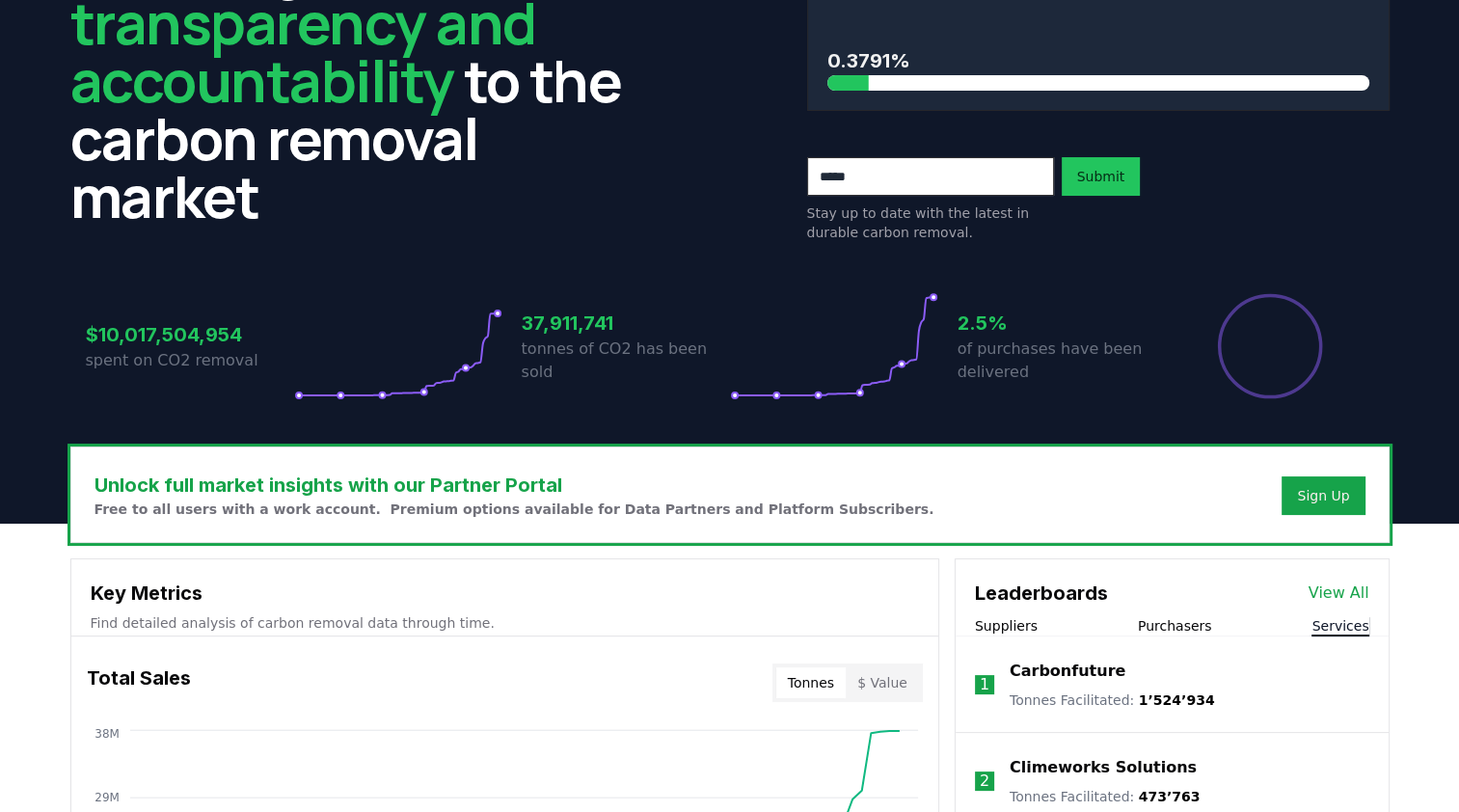
scroll to position [0, 0]
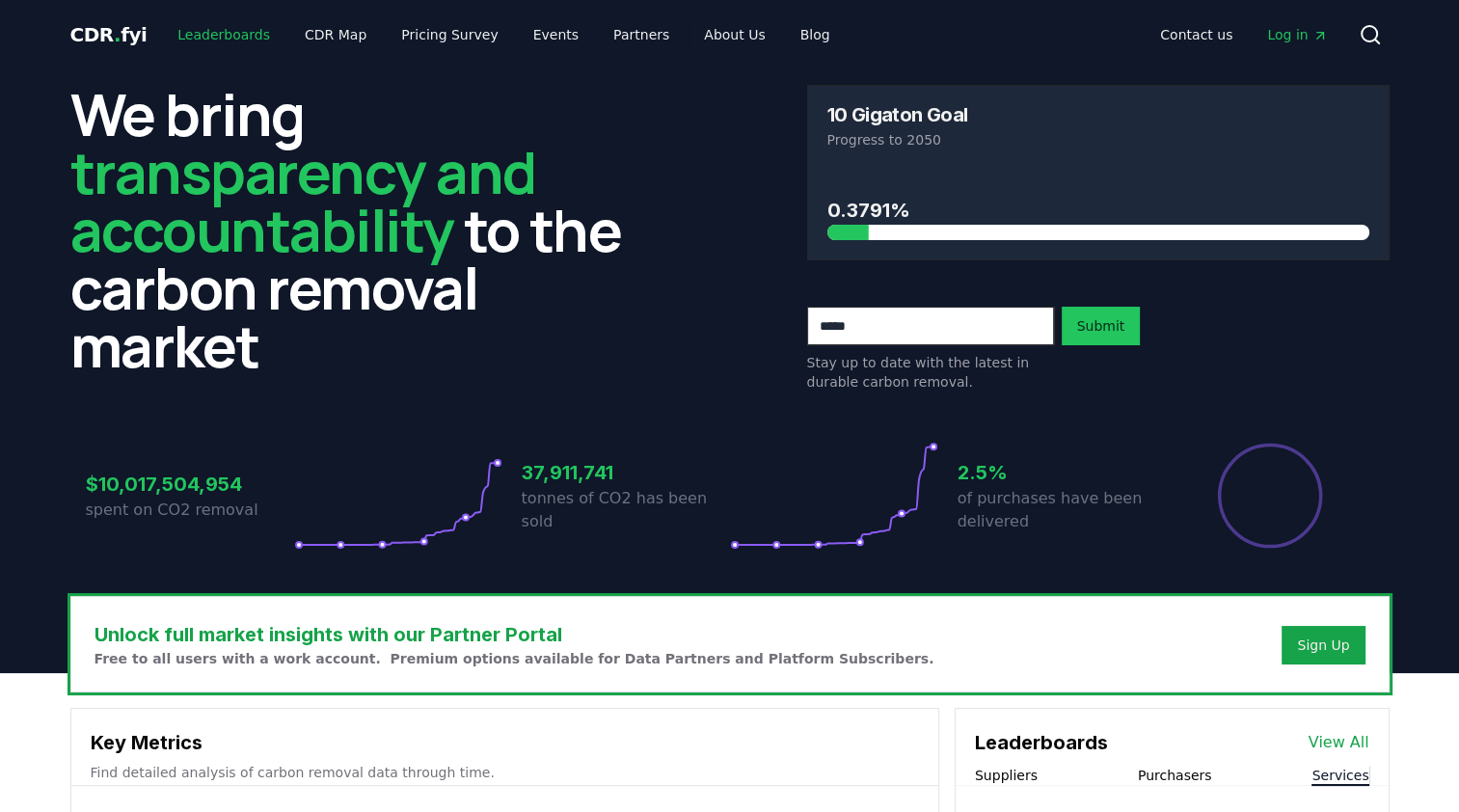
click at [232, 28] on link "Leaderboards" at bounding box center [223, 34] width 123 height 35
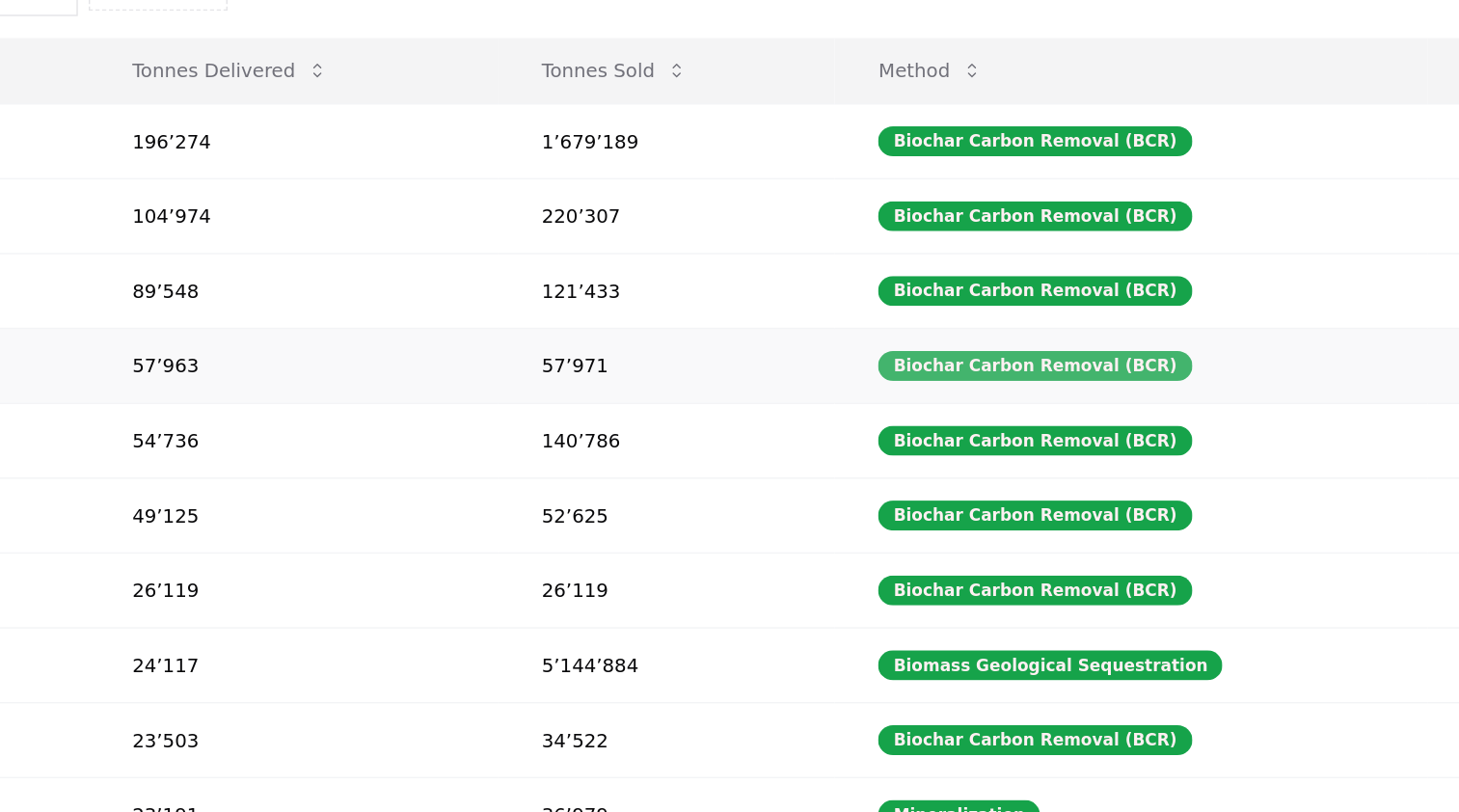
scroll to position [130, 0]
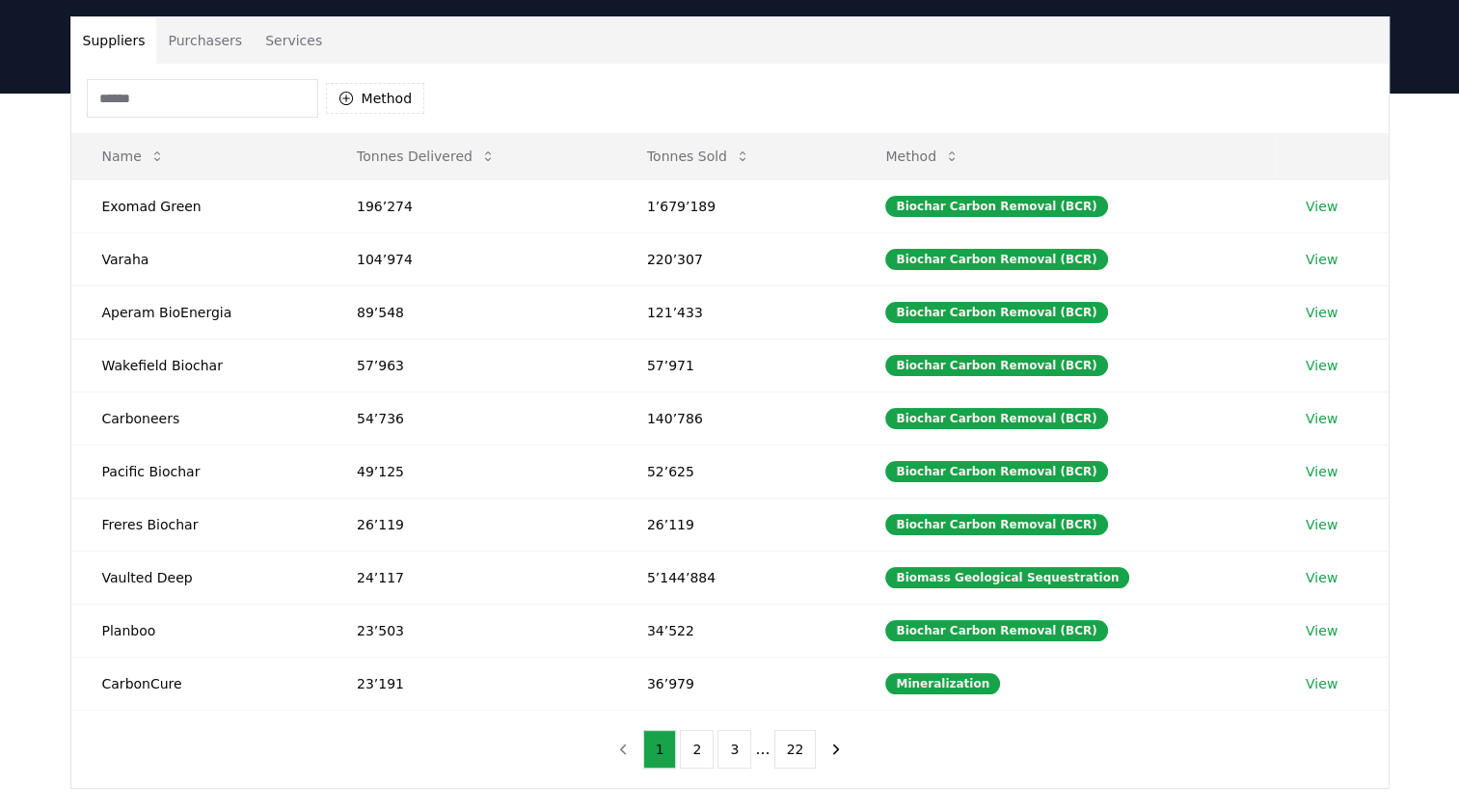
click at [840, 117] on div "Method" at bounding box center [730, 98] width 1318 height 69
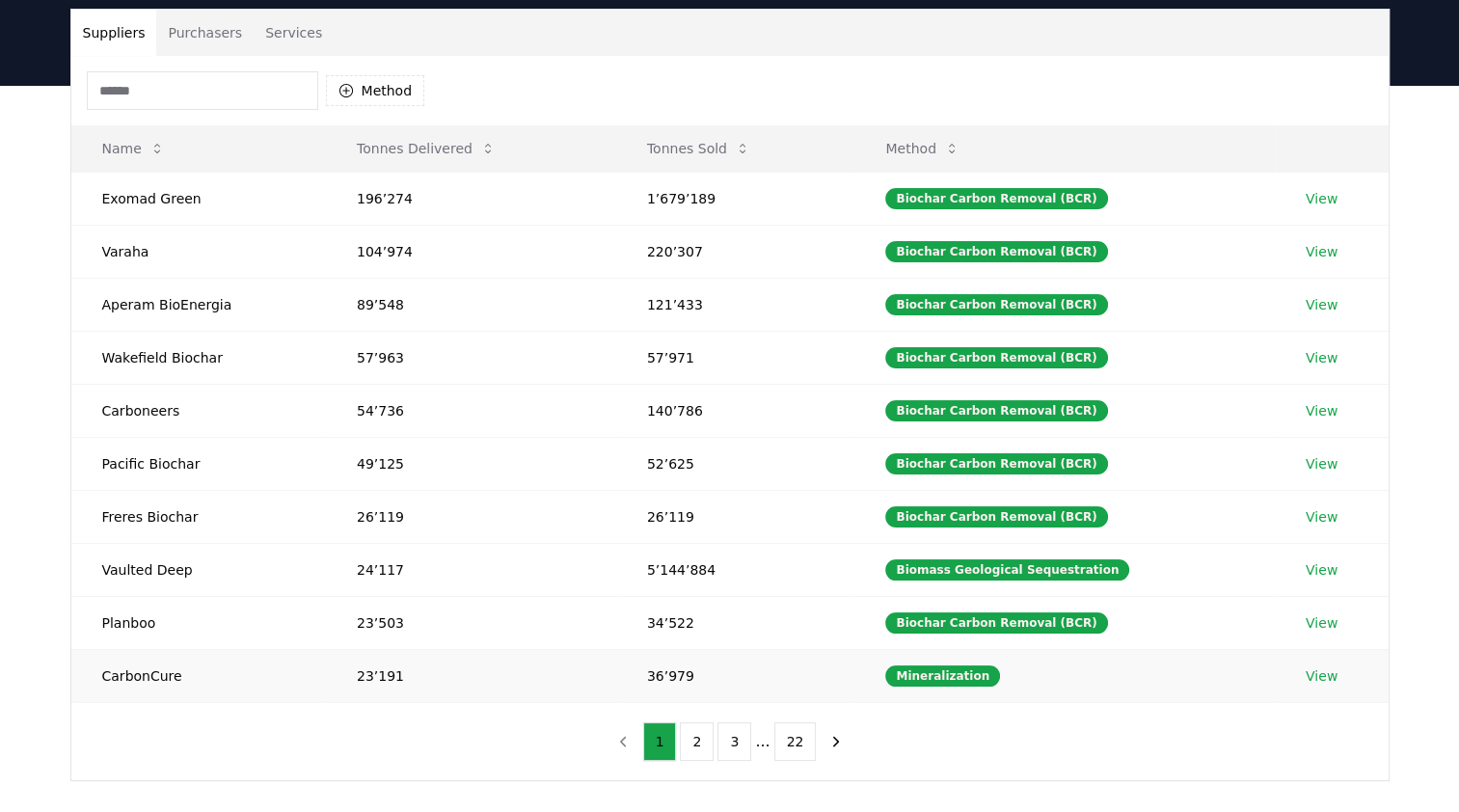
scroll to position [131, 0]
